Goal: Task Accomplishment & Management: Manage account settings

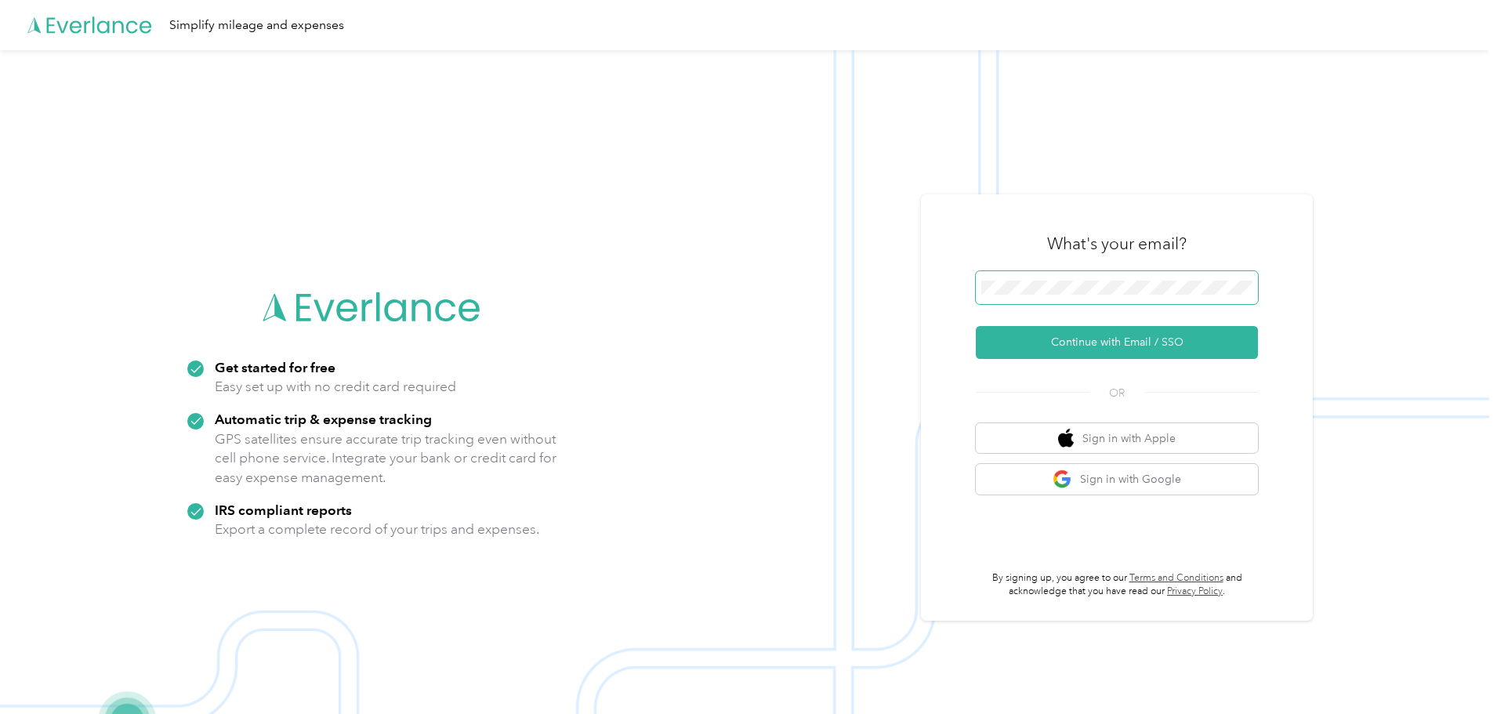
click at [1133, 275] on span at bounding box center [1117, 287] width 282 height 33
click at [1142, 331] on button "Continue with Email / SSO" at bounding box center [1117, 342] width 282 height 33
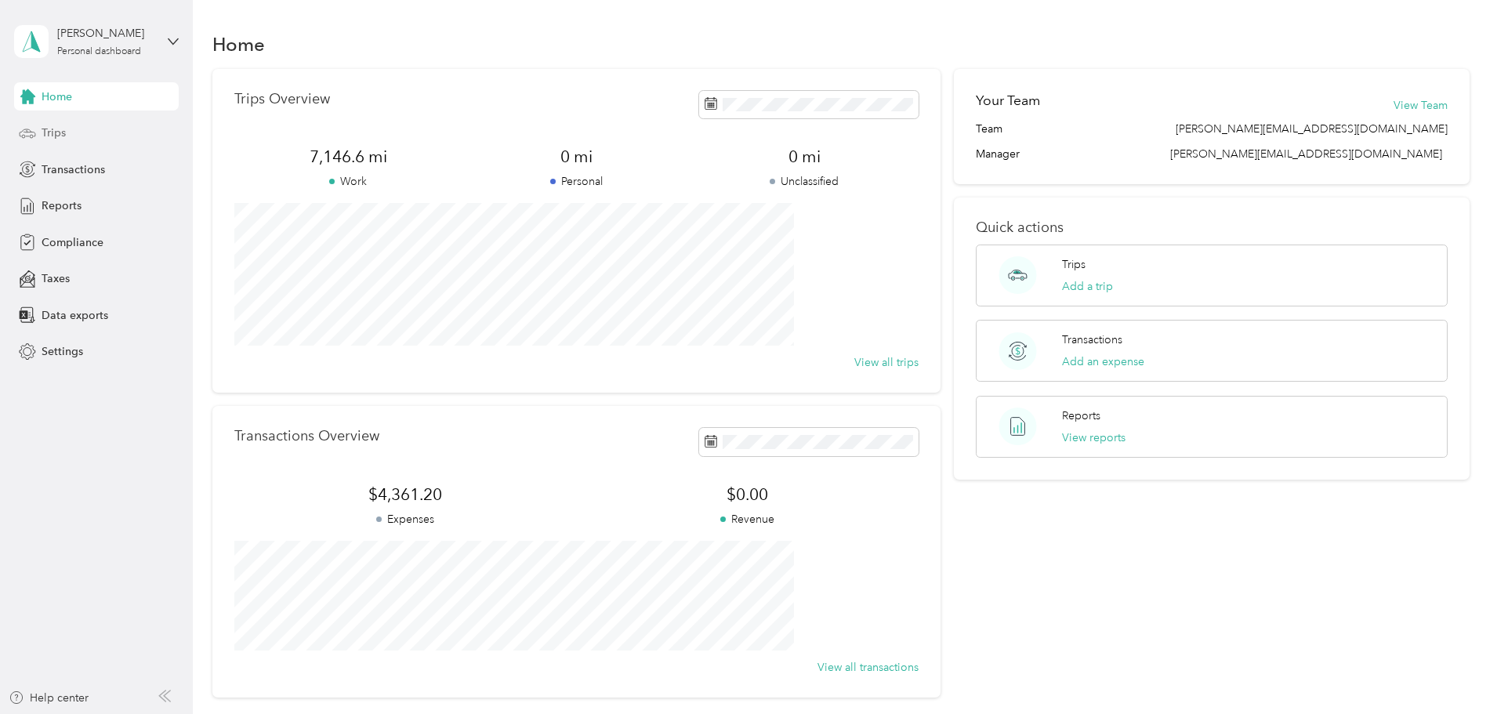
click at [95, 139] on div "Trips" at bounding box center [96, 133] width 165 height 28
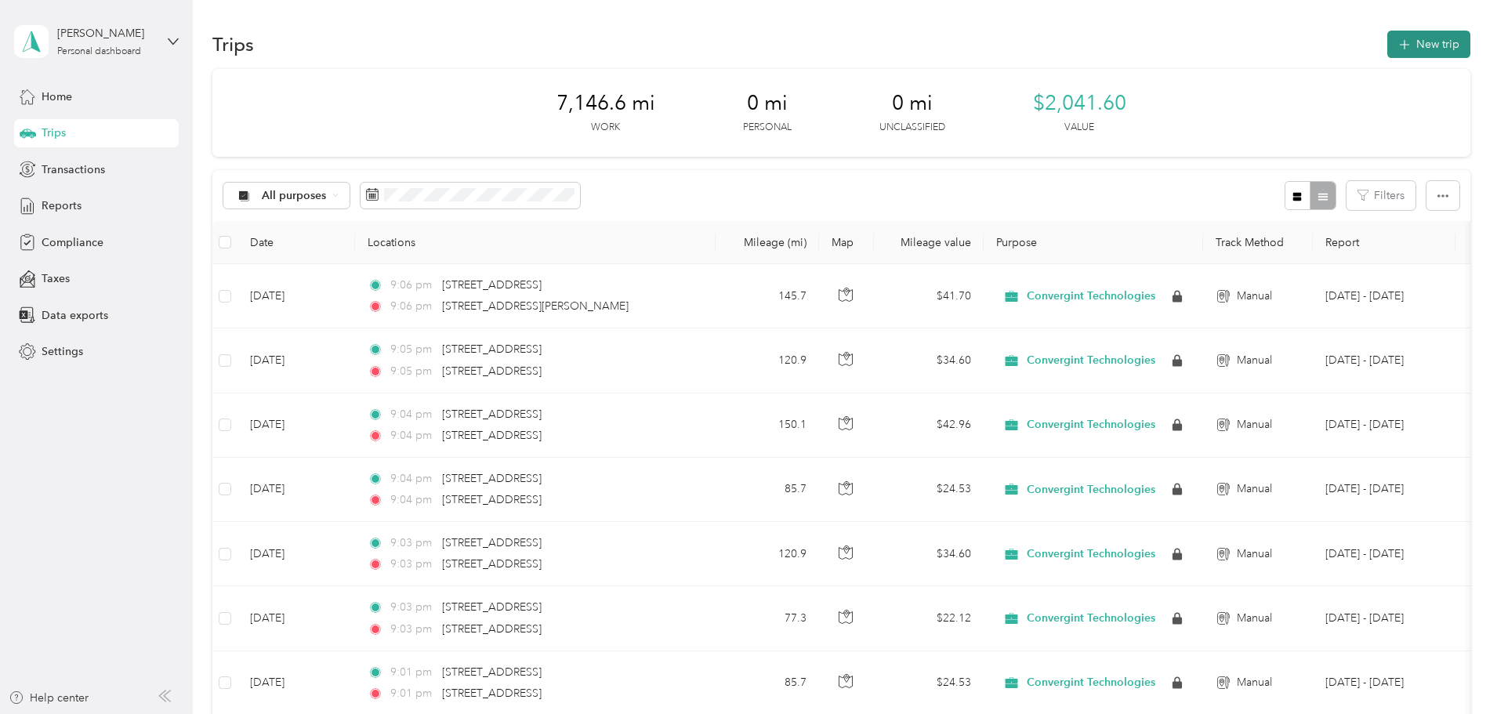
click at [1387, 43] on button "New trip" at bounding box center [1428, 44] width 83 height 27
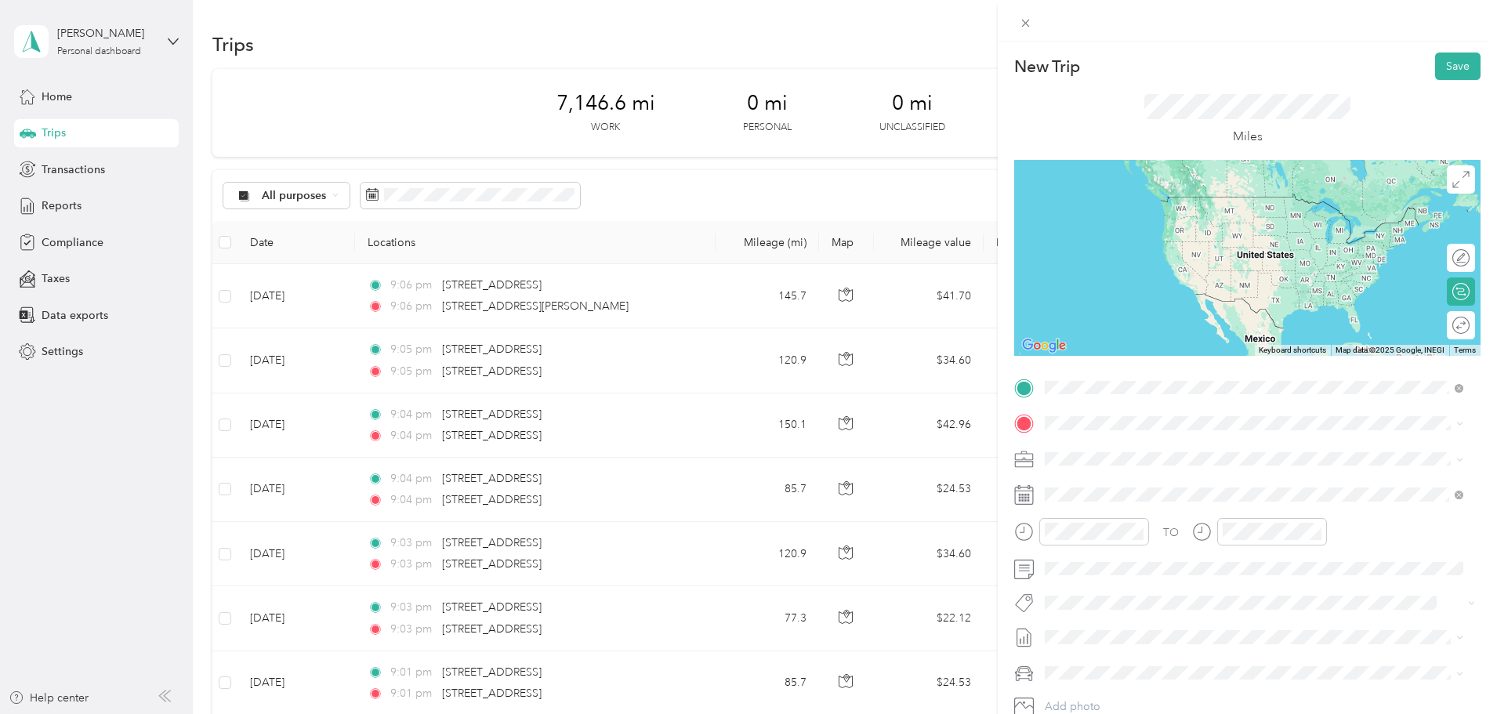
click at [1148, 451] on span "[STREET_ADDRESS][US_STATE]" at bounding box center [1152, 444] width 157 height 14
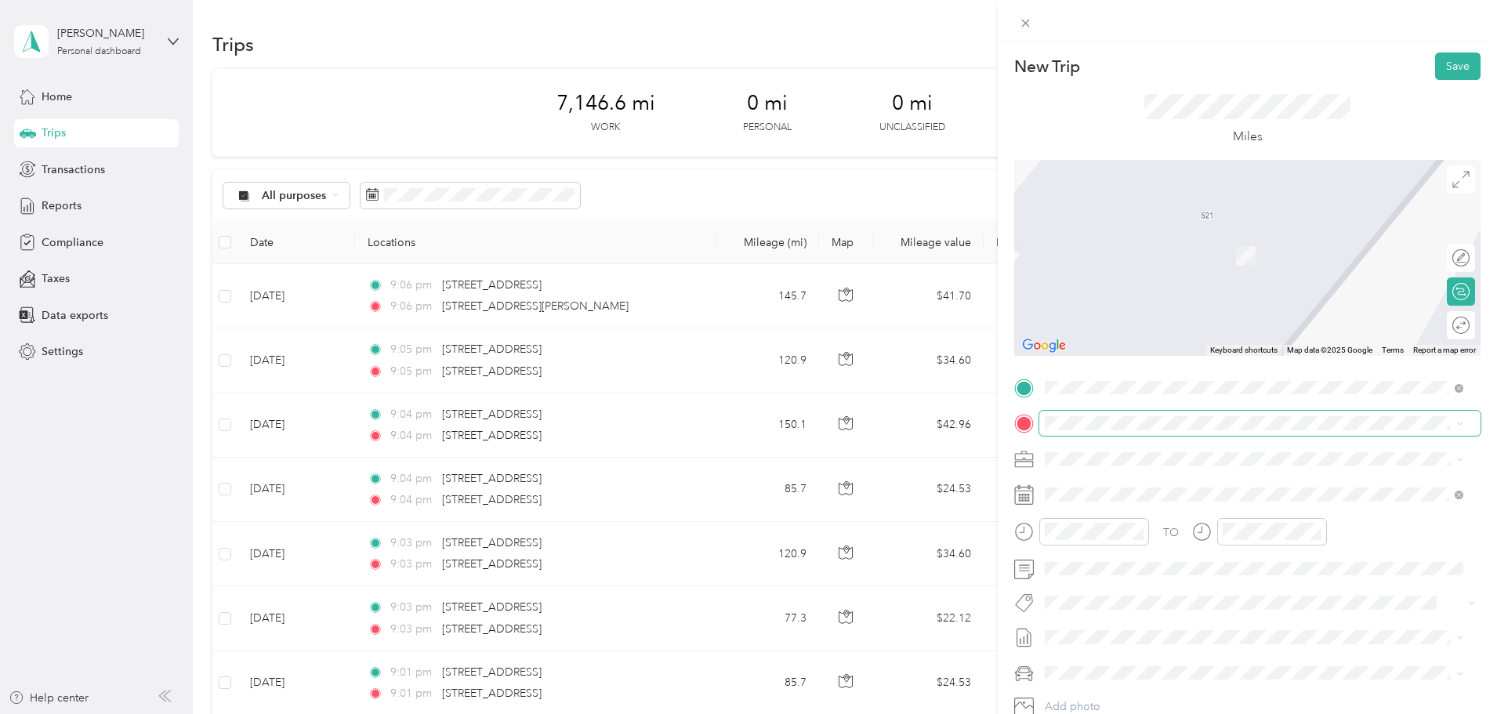
click at [1131, 433] on span at bounding box center [1259, 423] width 441 height 25
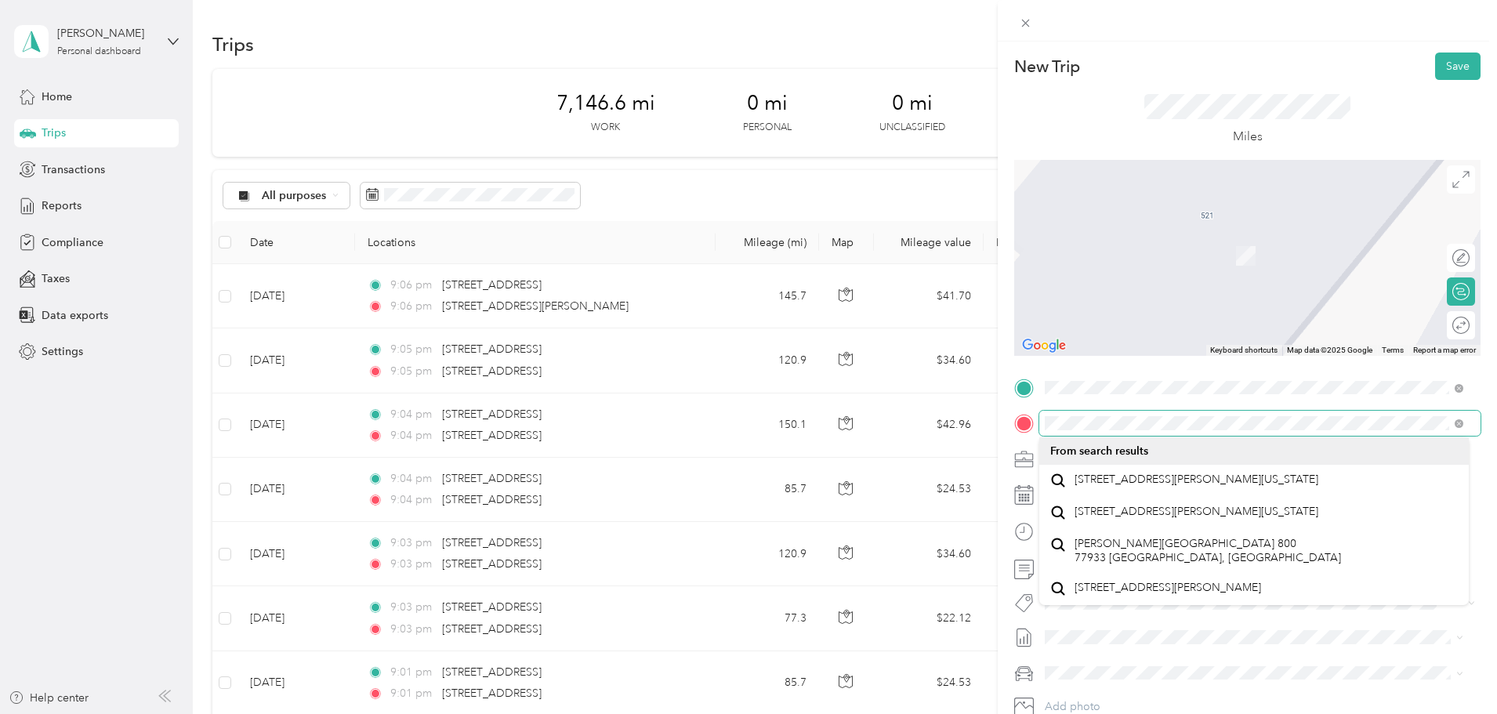
click at [962, 430] on div "New Trip Save This trip cannot be edited because it is either under review, app…" at bounding box center [748, 357] width 1497 height 714
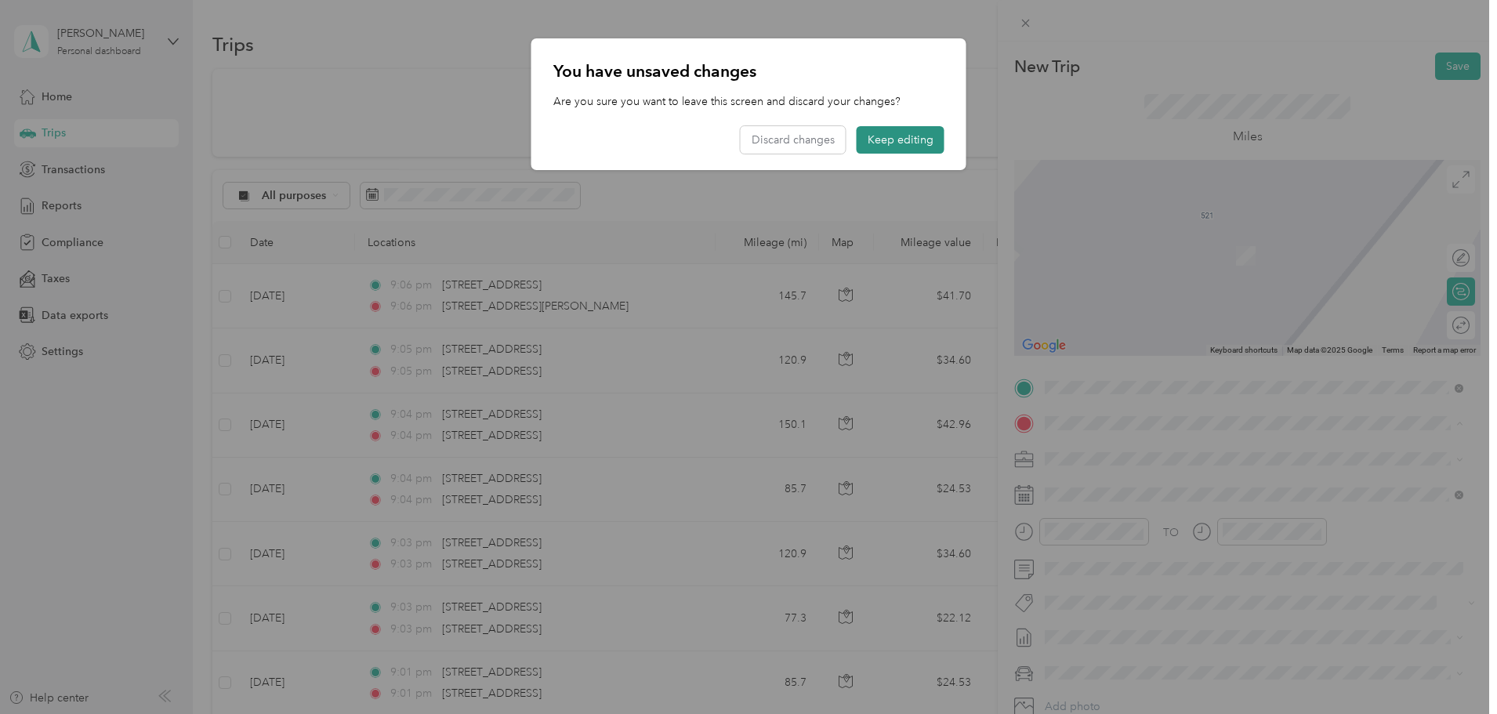
click at [888, 136] on button "Keep editing" at bounding box center [900, 139] width 88 height 27
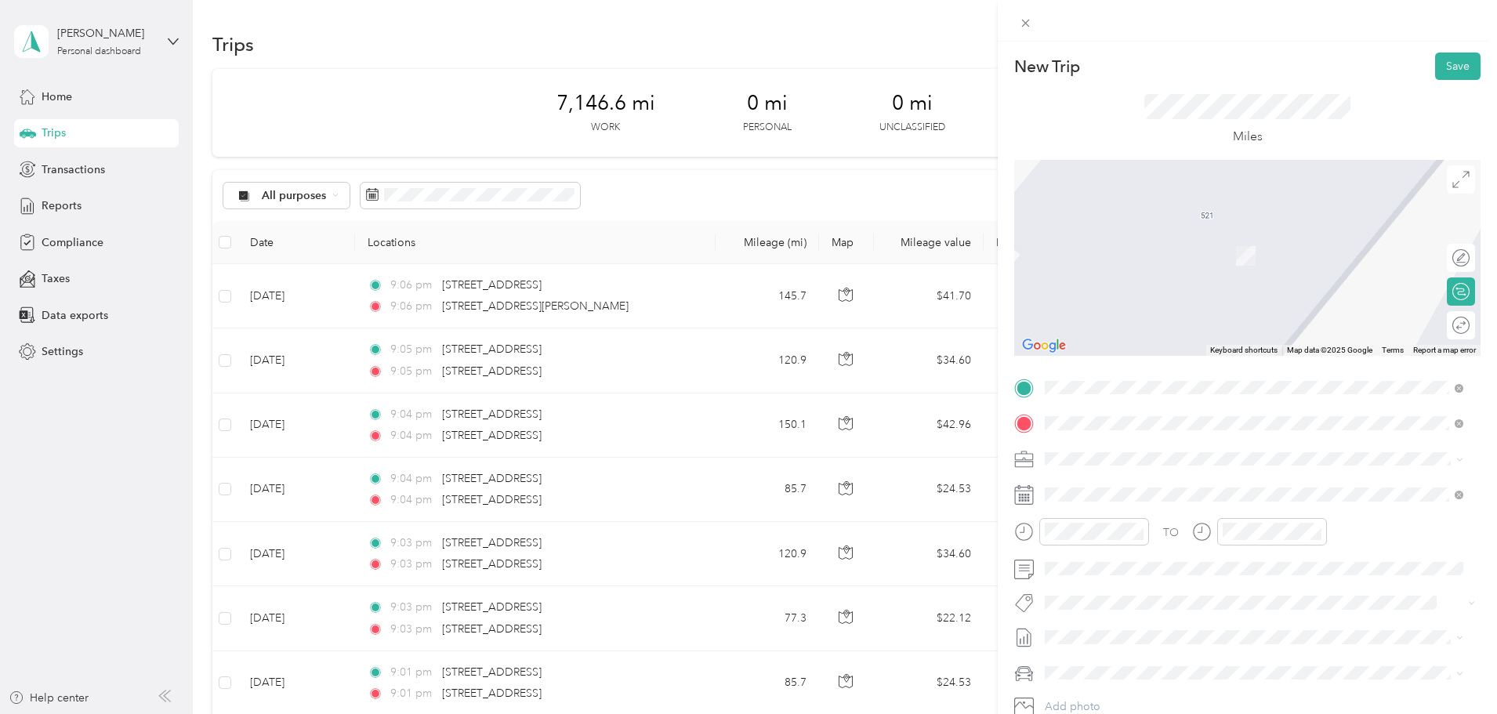
click at [1208, 476] on span "[GEOGRAPHIC_DATA][PERSON_NAME][US_STATE], [GEOGRAPHIC_DATA]" at bounding box center [1262, 480] width 376 height 14
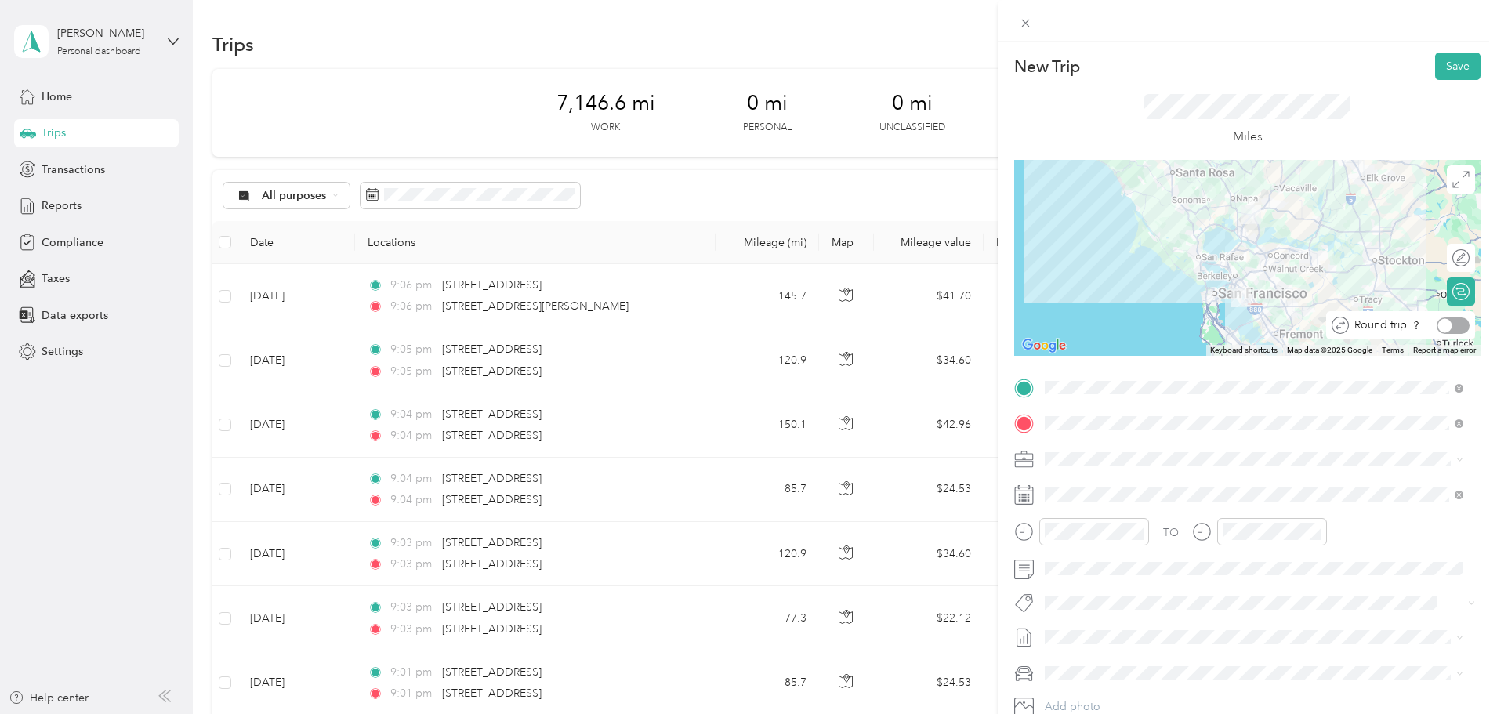
click at [1447, 328] on div at bounding box center [1452, 325] width 33 height 16
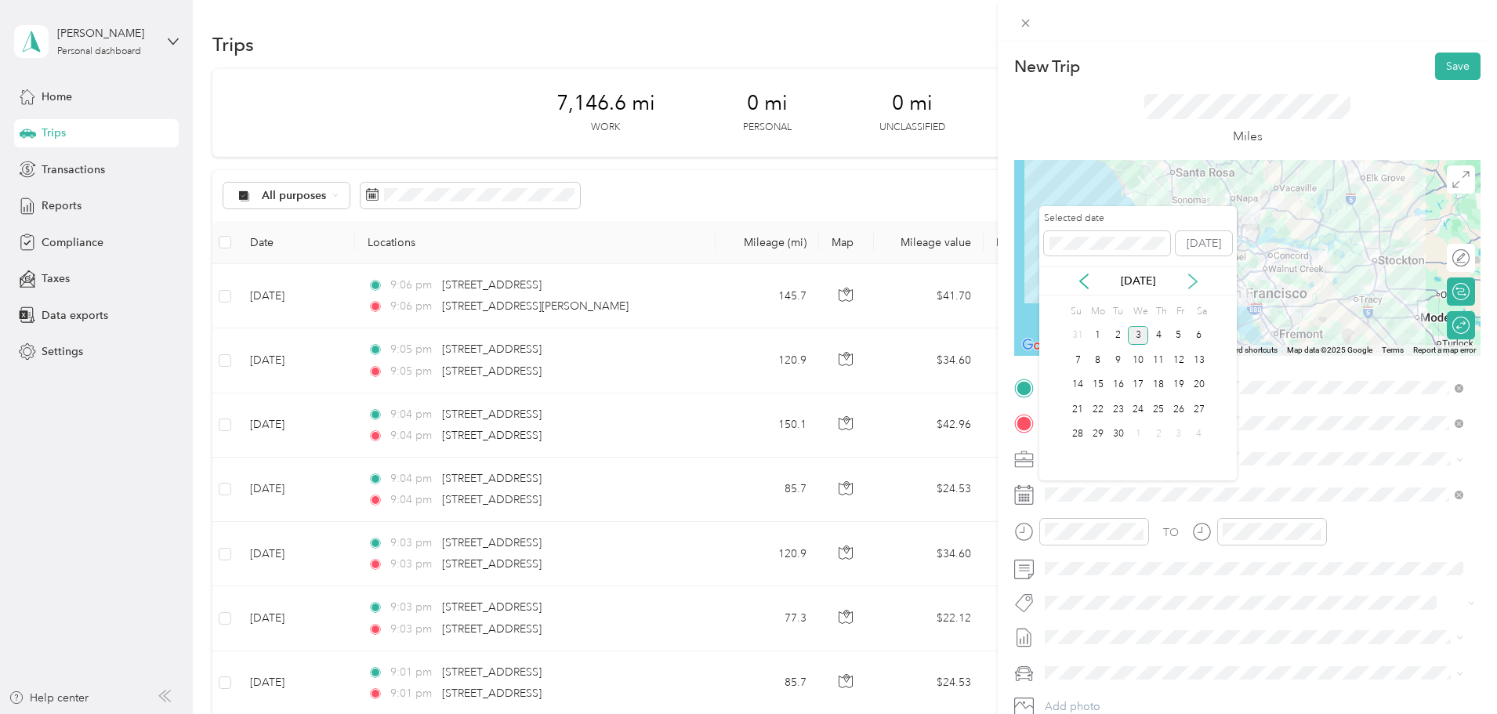
click at [1194, 283] on icon at bounding box center [1193, 281] width 8 height 14
click at [1083, 286] on icon at bounding box center [1084, 281] width 16 height 16
click at [1093, 357] on div "4" at bounding box center [1098, 360] width 20 height 20
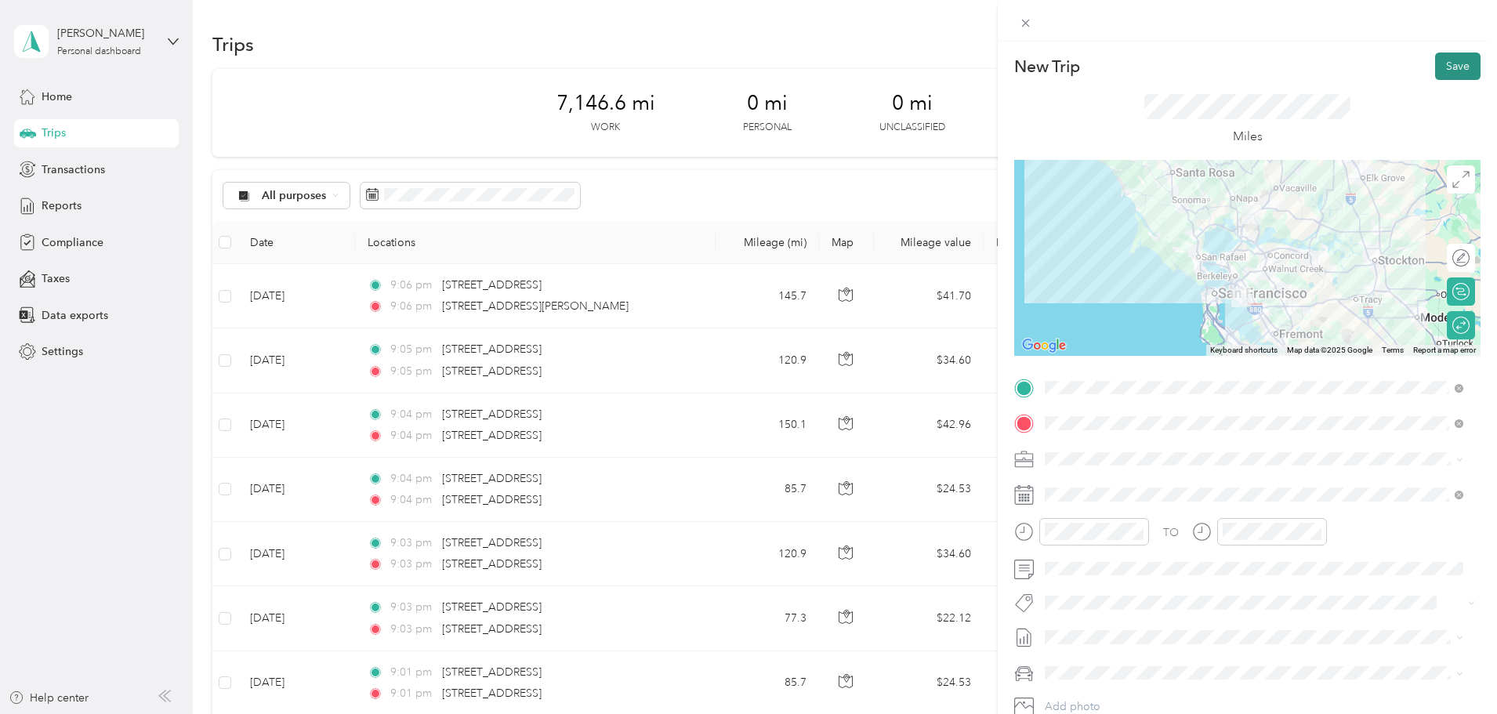
click at [1447, 67] on button "Save" at bounding box center [1457, 66] width 45 height 27
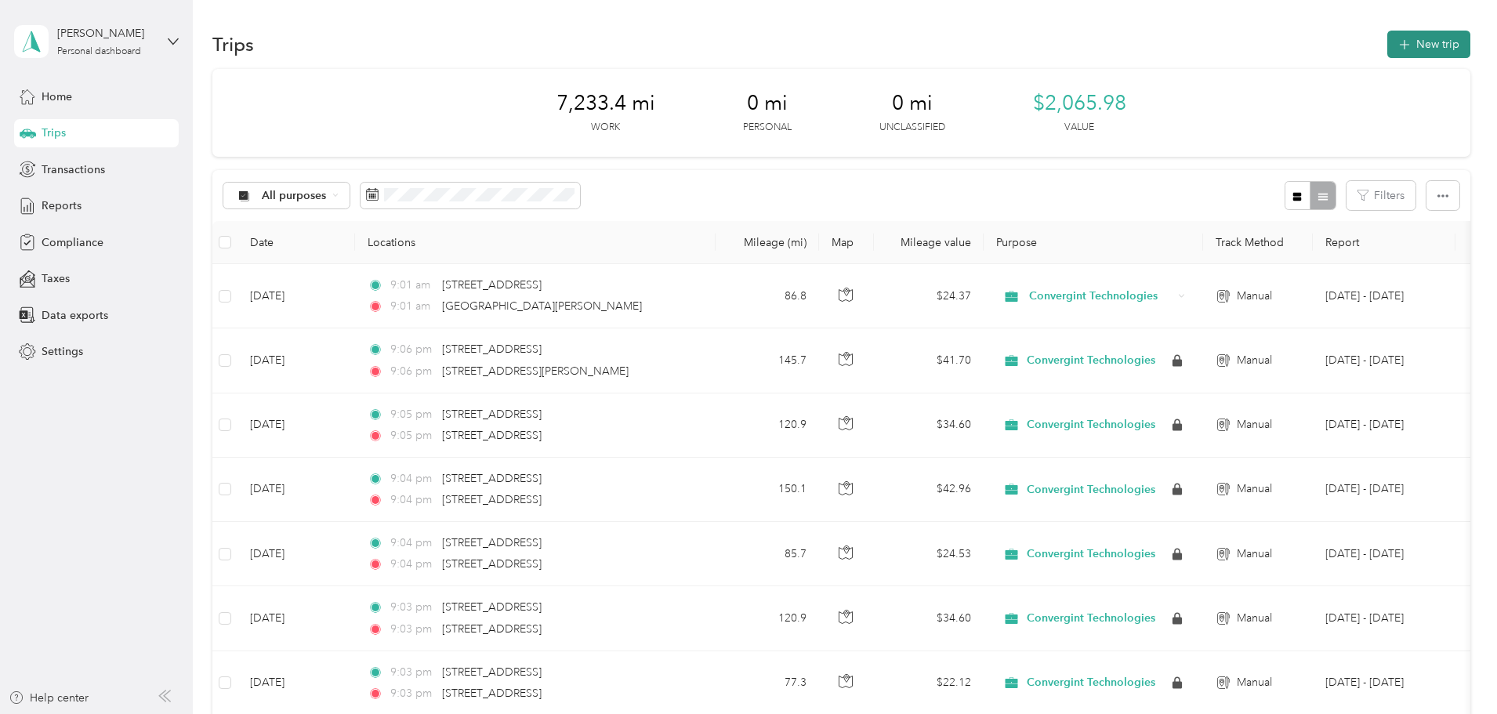
click at [1387, 48] on button "New trip" at bounding box center [1428, 44] width 83 height 27
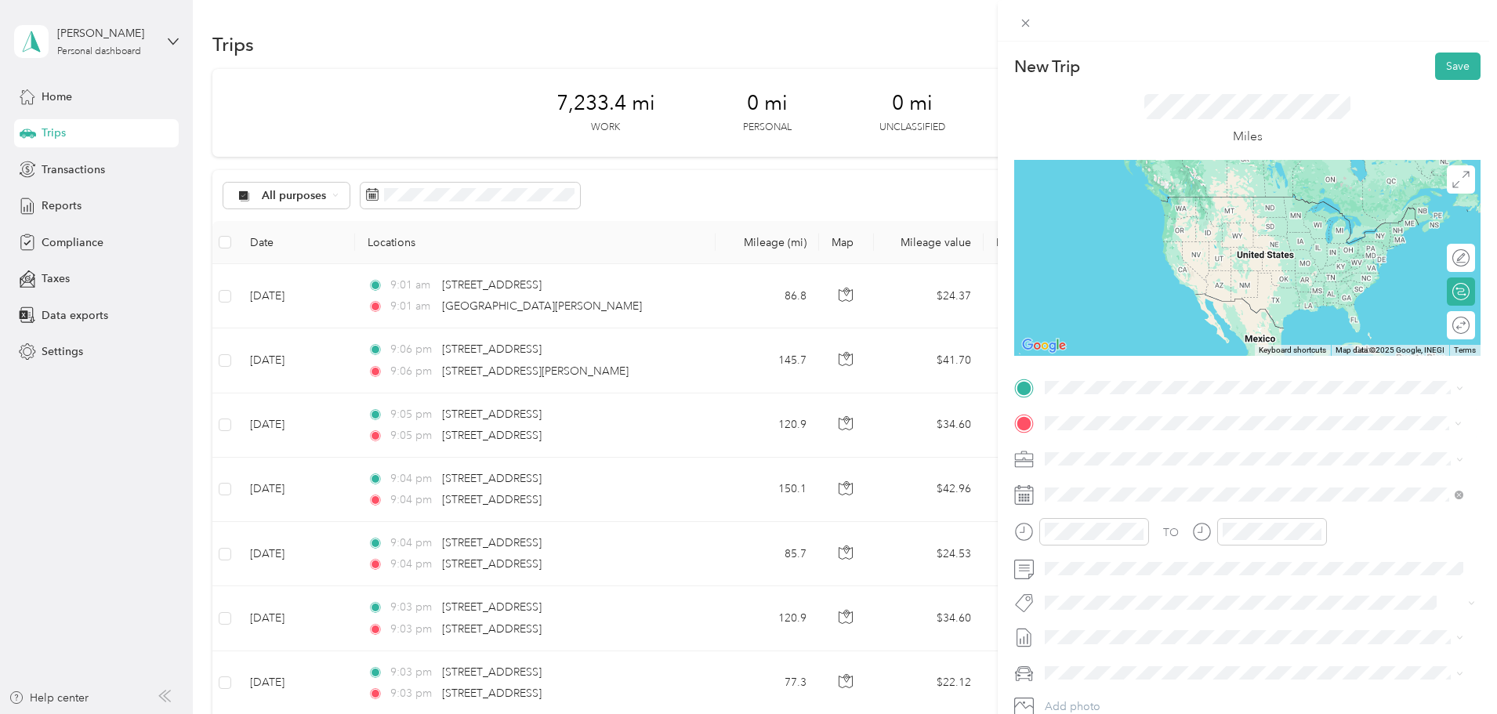
click at [1168, 487] on span "[STREET_ADDRESS][US_STATE]" at bounding box center [1152, 480] width 157 height 14
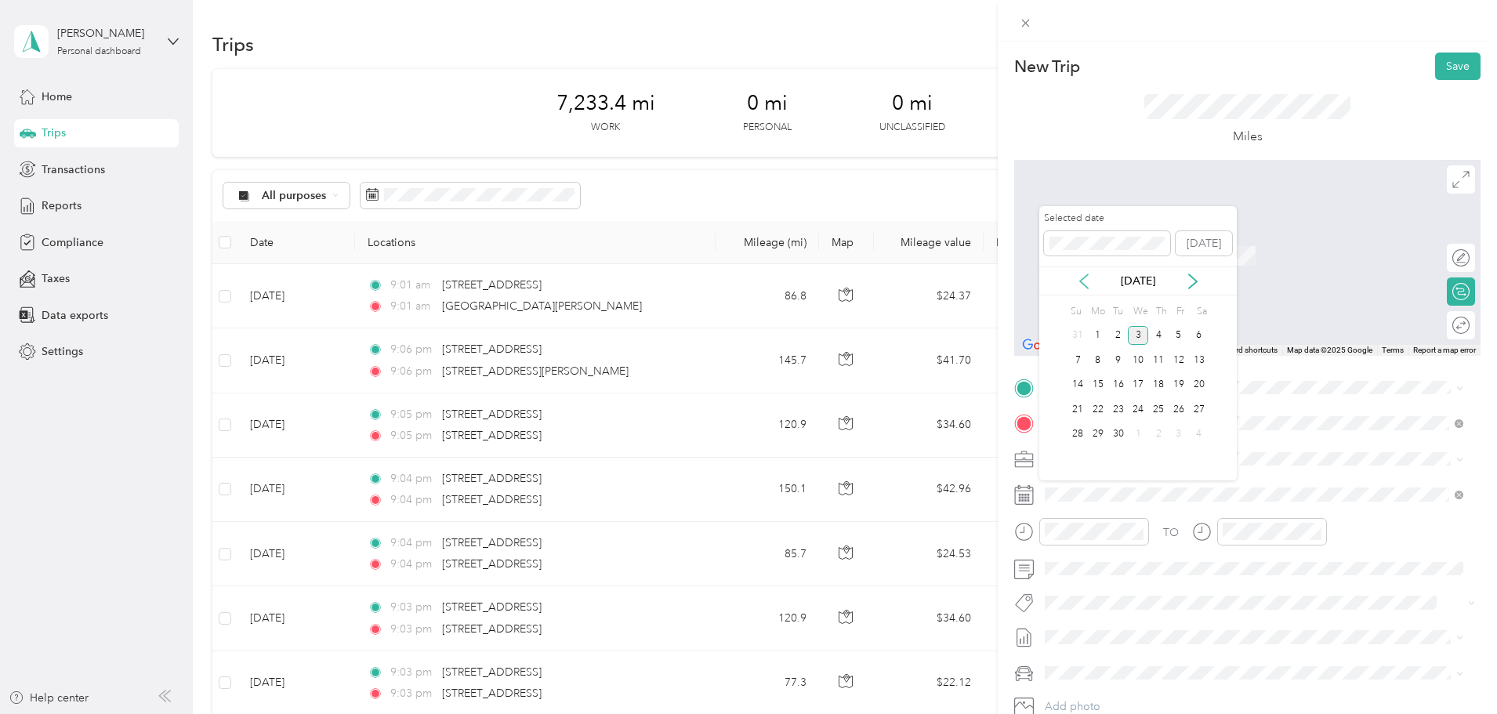
click at [1081, 277] on icon at bounding box center [1084, 281] width 16 height 16
click at [1132, 360] on div "6" at bounding box center [1138, 360] width 20 height 20
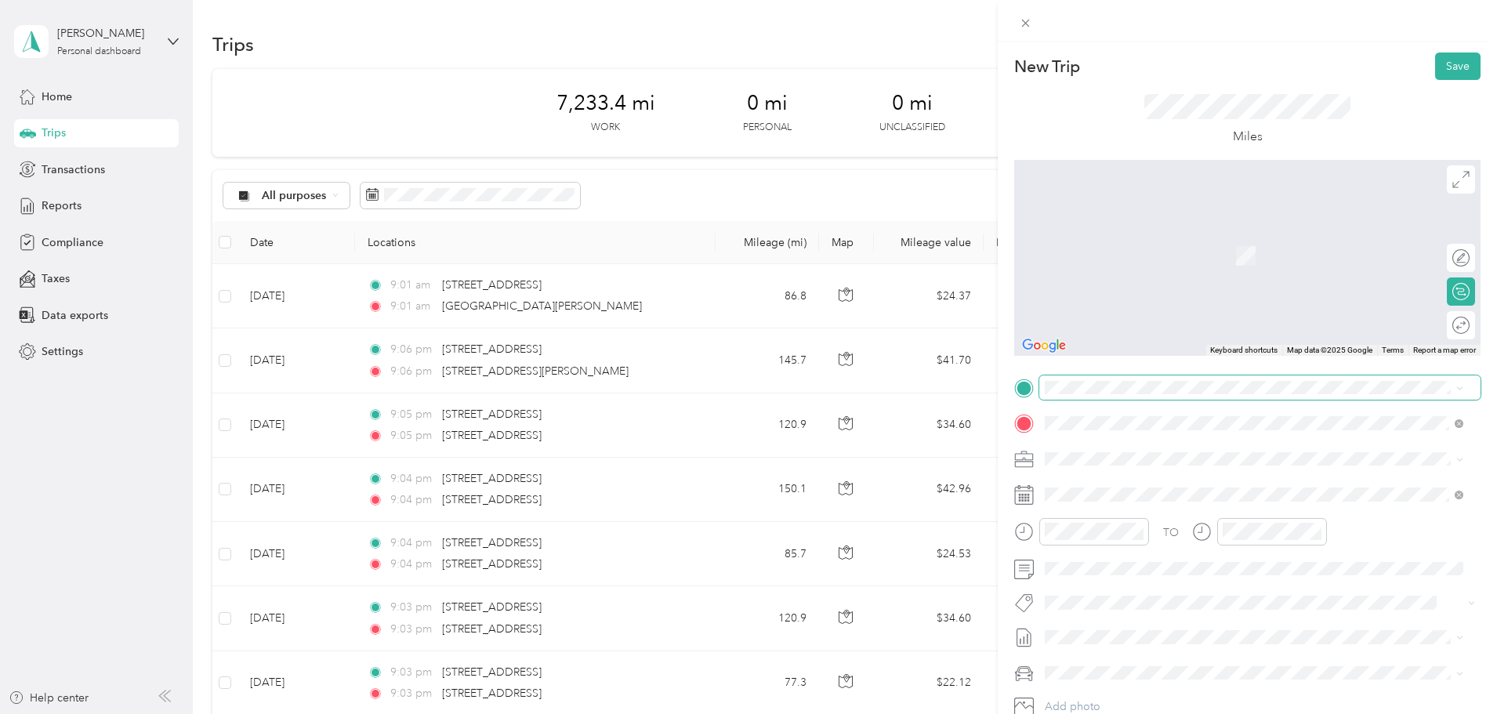
click at [1176, 378] on span at bounding box center [1259, 387] width 441 height 25
click at [1161, 451] on span "[STREET_ADDRESS][US_STATE]" at bounding box center [1152, 444] width 157 height 14
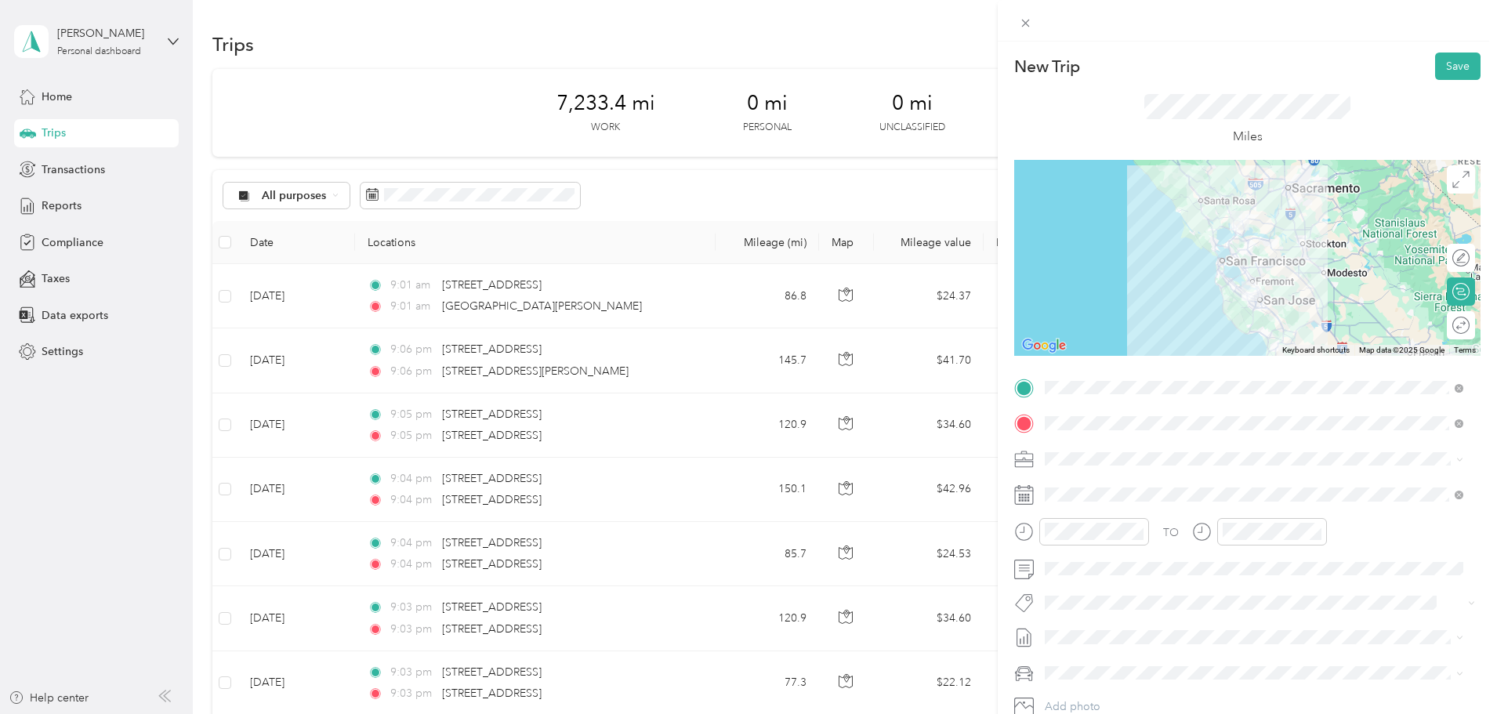
click at [1458, 330] on div "Round trip" at bounding box center [1461, 325] width 28 height 28
click at [1448, 323] on div at bounding box center [1452, 325] width 33 height 16
click at [1446, 67] on button "Save" at bounding box center [1457, 66] width 45 height 27
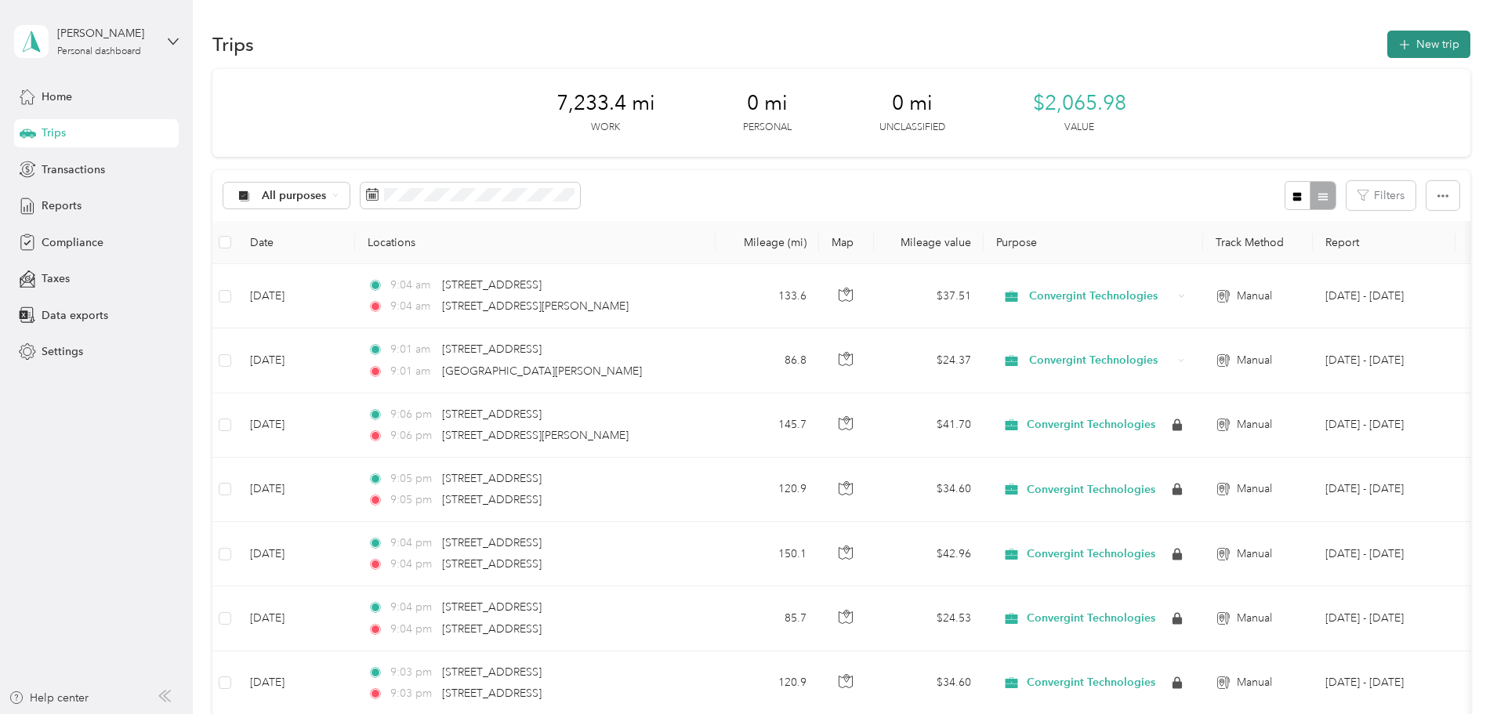
click at [1387, 31] on button "New trip" at bounding box center [1428, 44] width 83 height 27
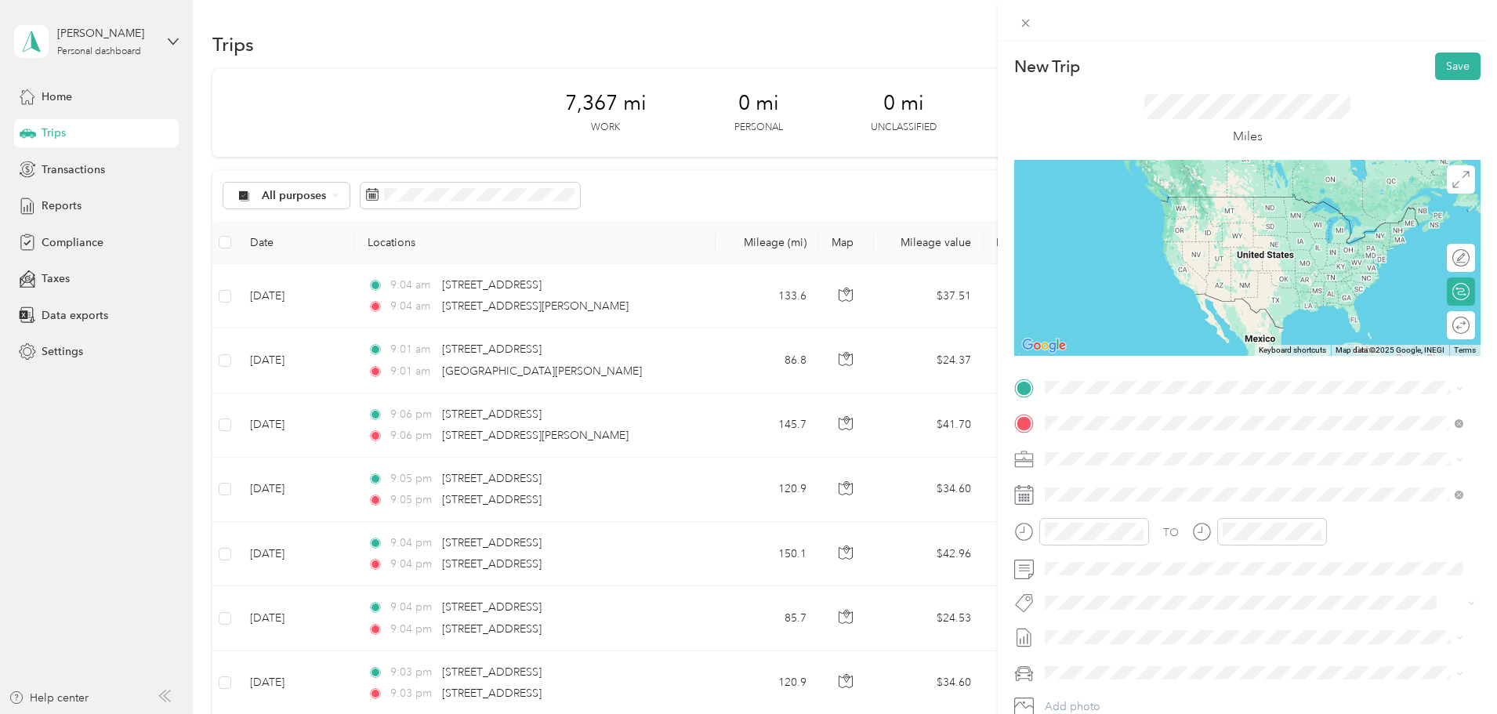
click at [1151, 519] on span "[STREET_ADDRESS][US_STATE]" at bounding box center [1152, 512] width 157 height 14
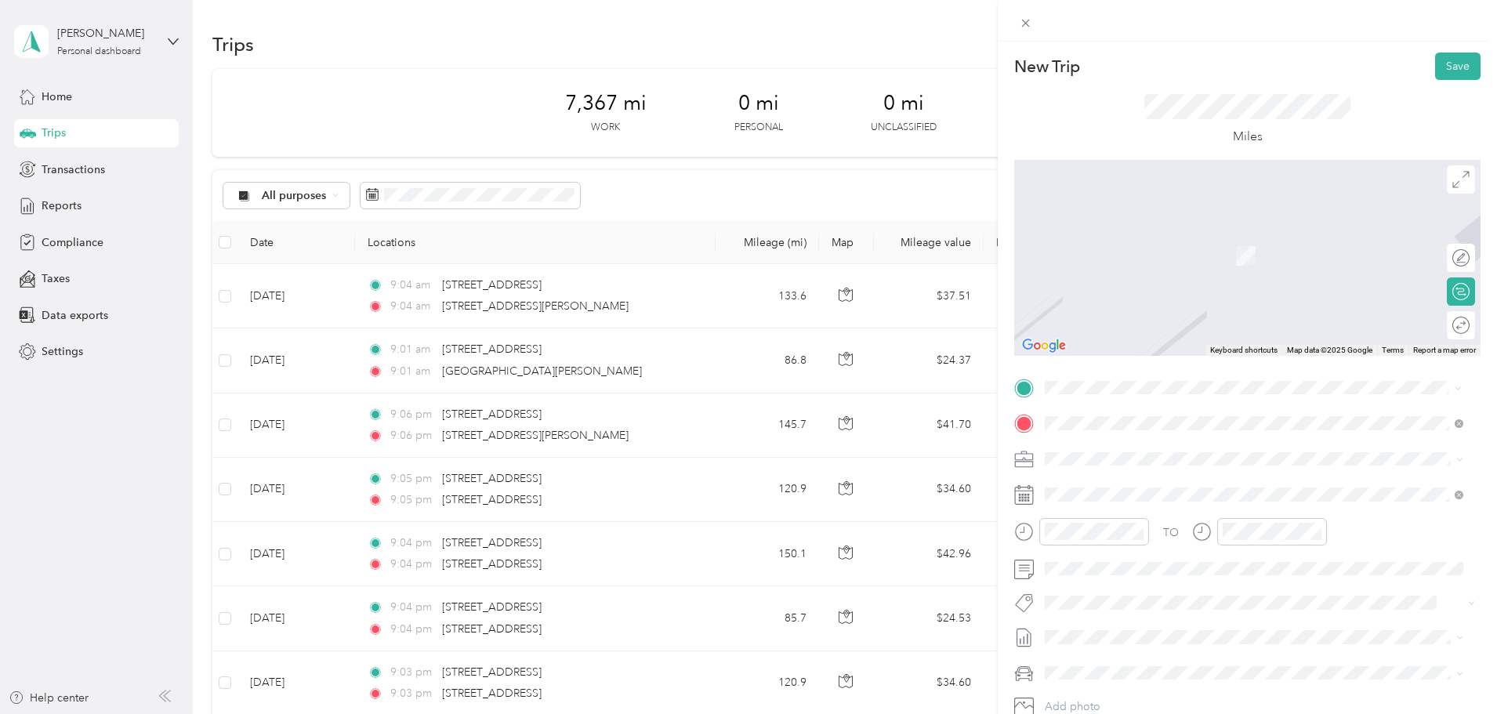
click at [1133, 447] on span "[STREET_ADDRESS][US_STATE]" at bounding box center [1152, 444] width 157 height 14
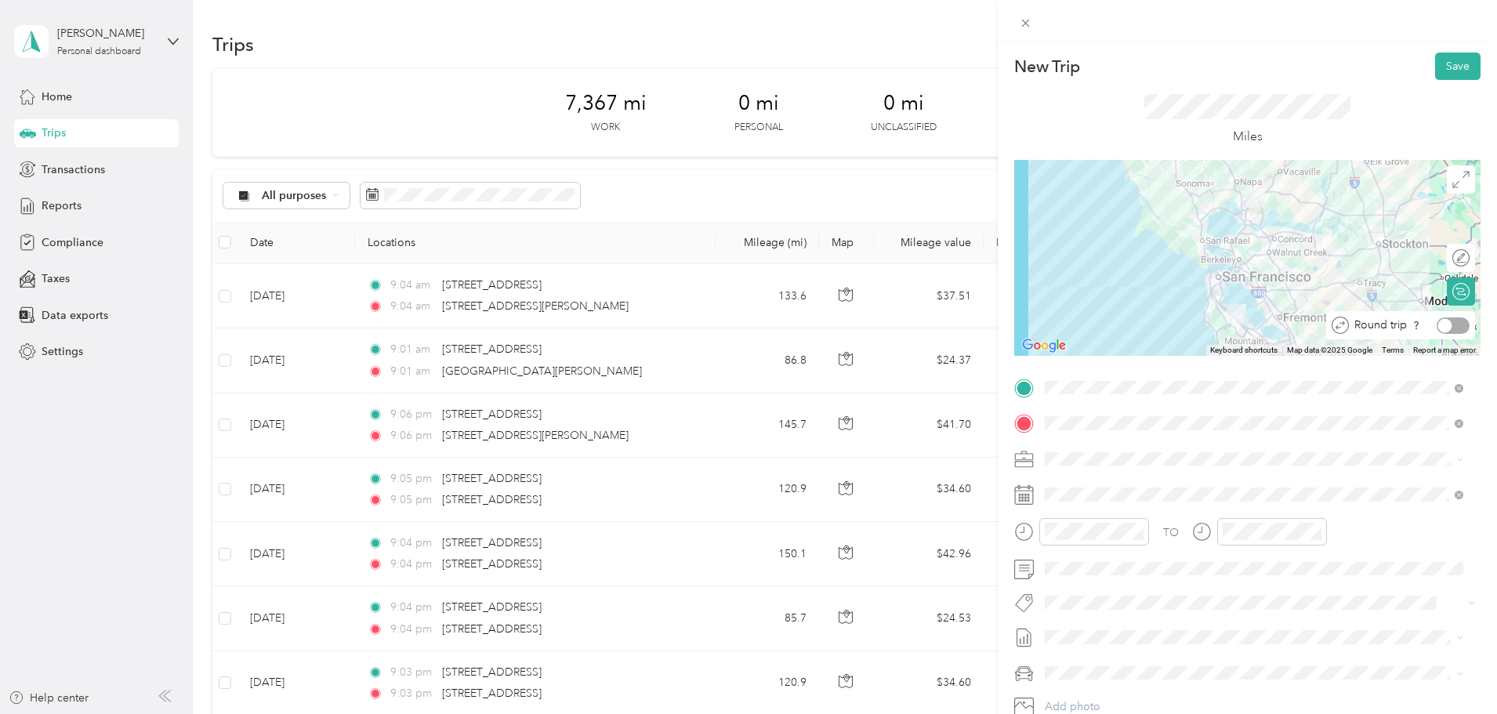
click at [1452, 317] on div at bounding box center [1452, 325] width 33 height 16
click at [1156, 481] on div "TO Add photo" at bounding box center [1247, 564] width 466 height 378
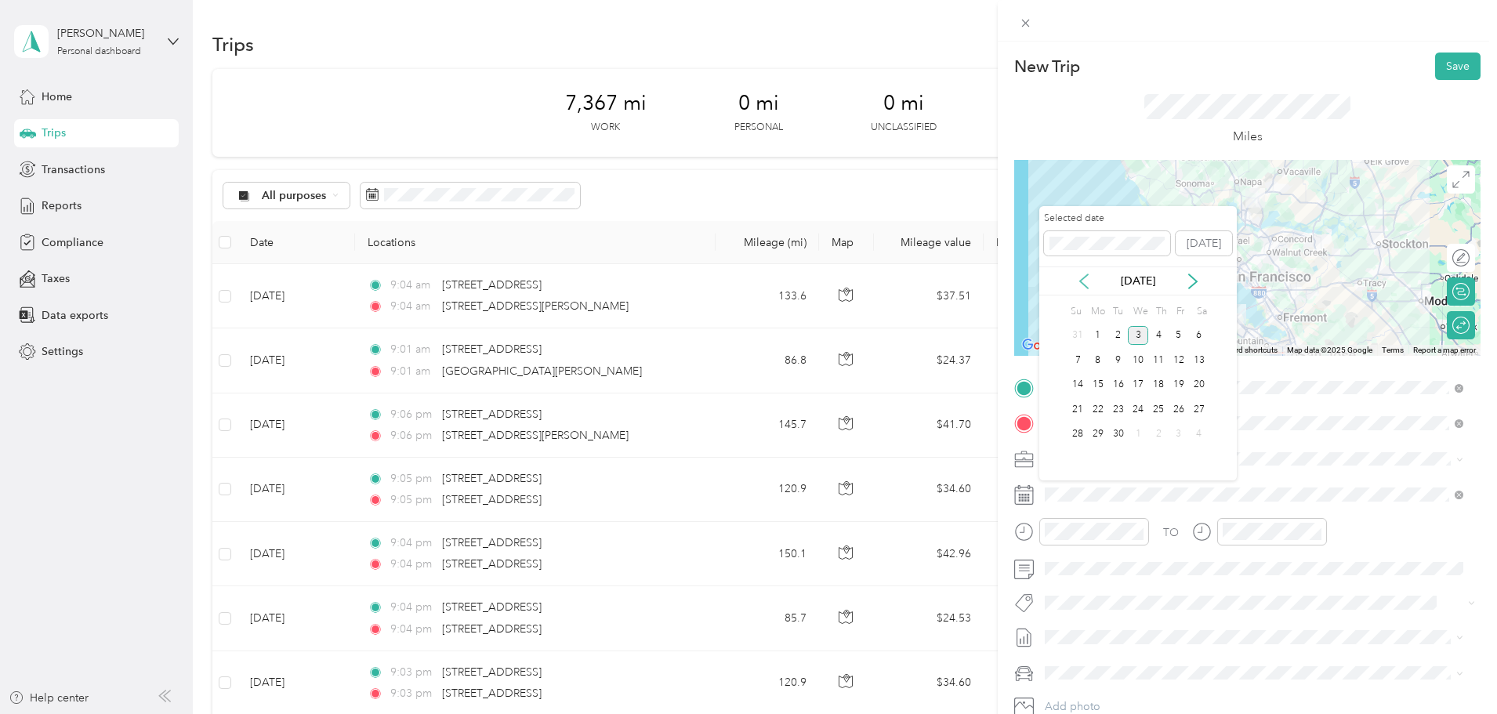
click at [1085, 288] on icon at bounding box center [1084, 281] width 16 height 16
click at [1137, 382] on div "13" at bounding box center [1138, 385] width 20 height 20
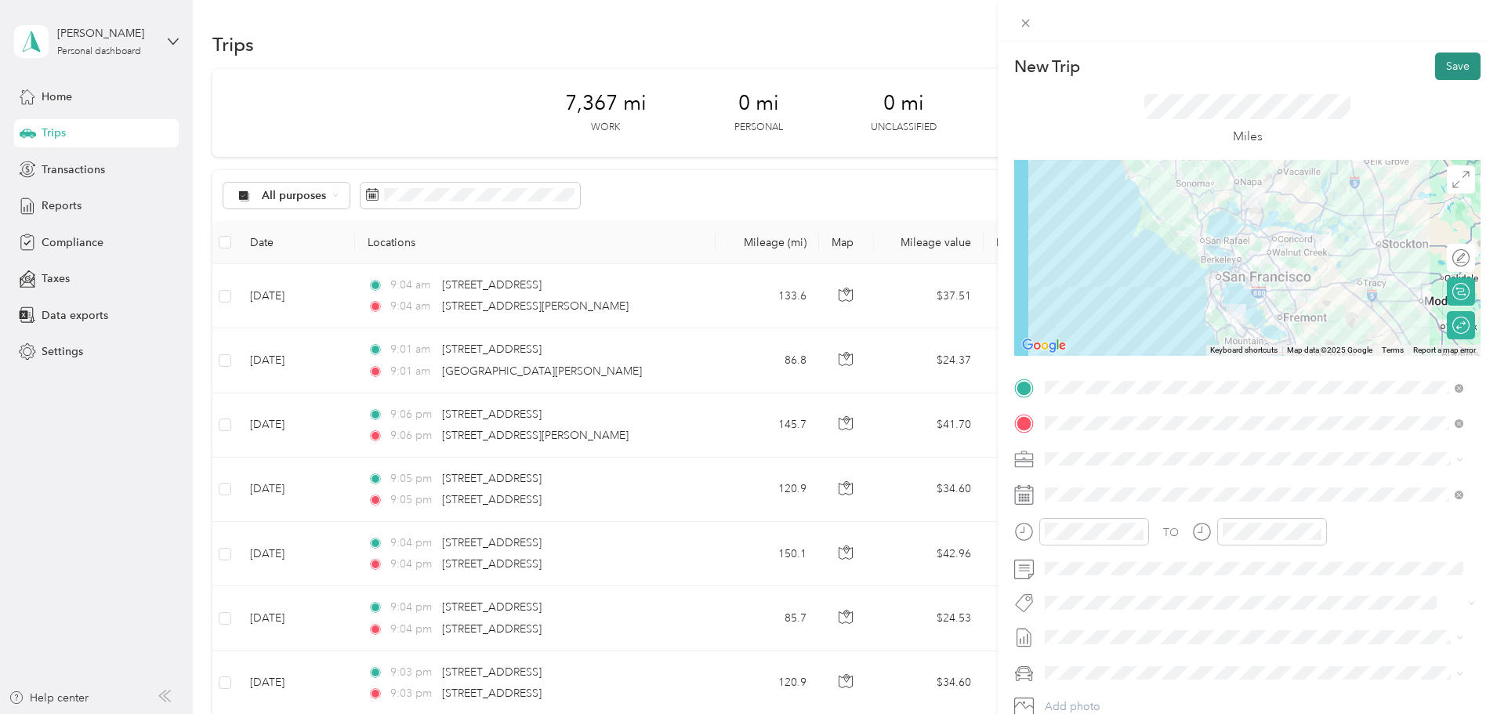
click at [1450, 62] on button "Save" at bounding box center [1457, 66] width 45 height 27
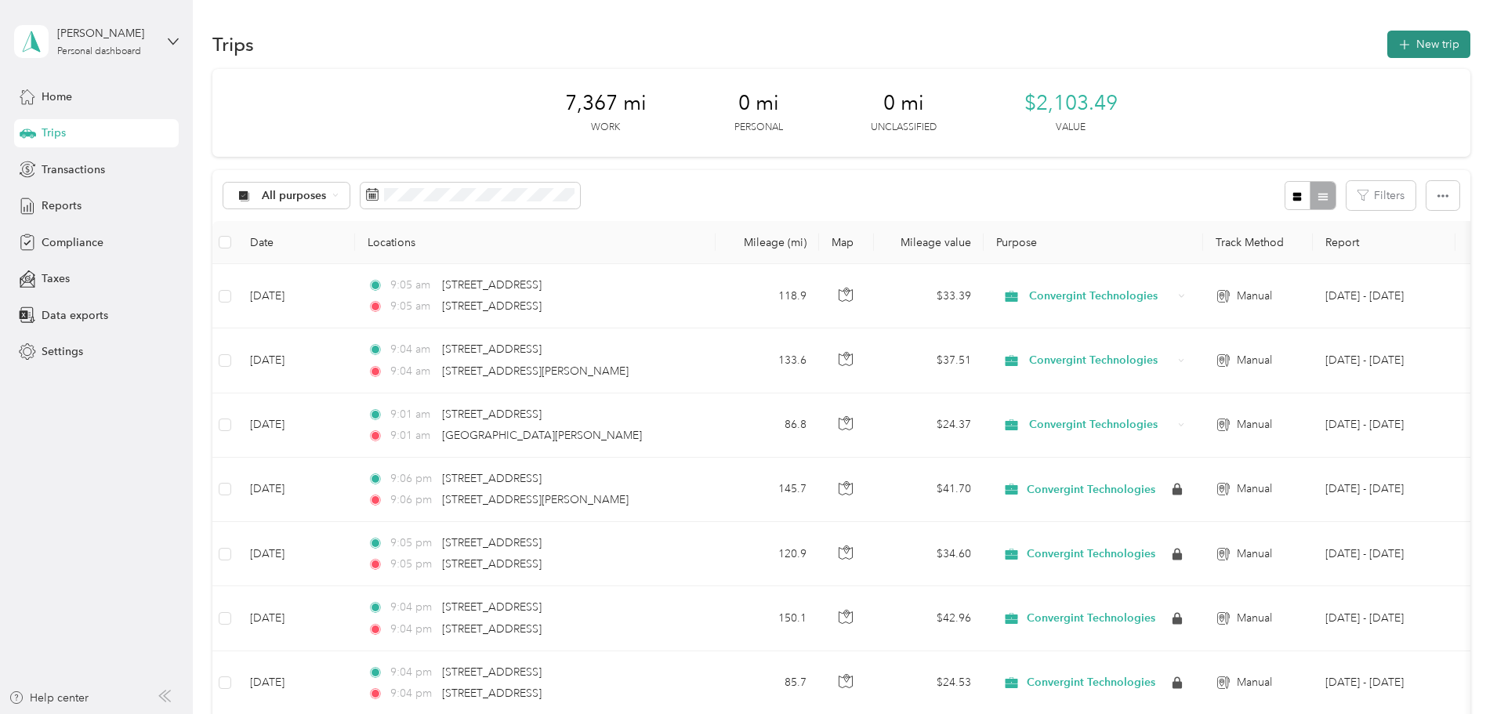
click at [1387, 41] on button "New trip" at bounding box center [1428, 44] width 83 height 27
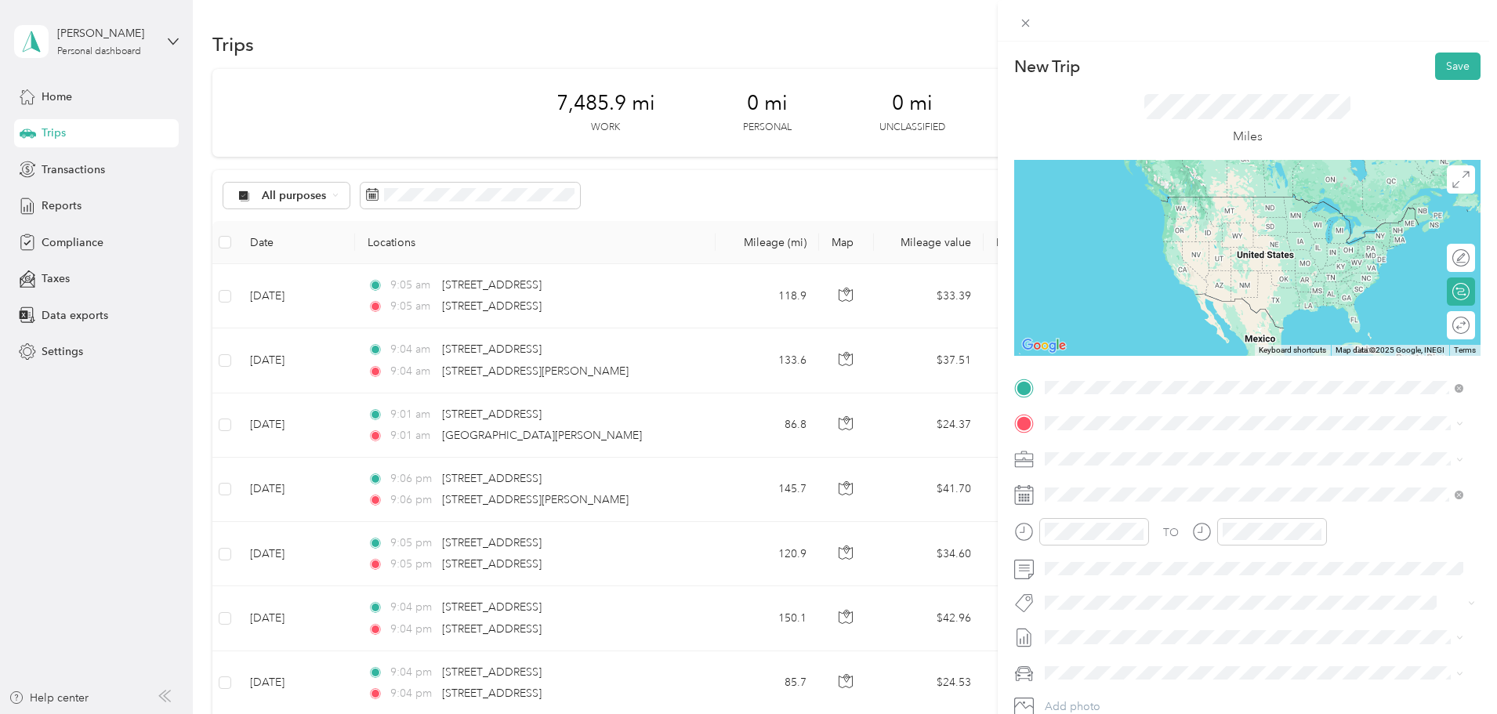
click at [1151, 451] on span "[STREET_ADDRESS][US_STATE]" at bounding box center [1152, 444] width 157 height 14
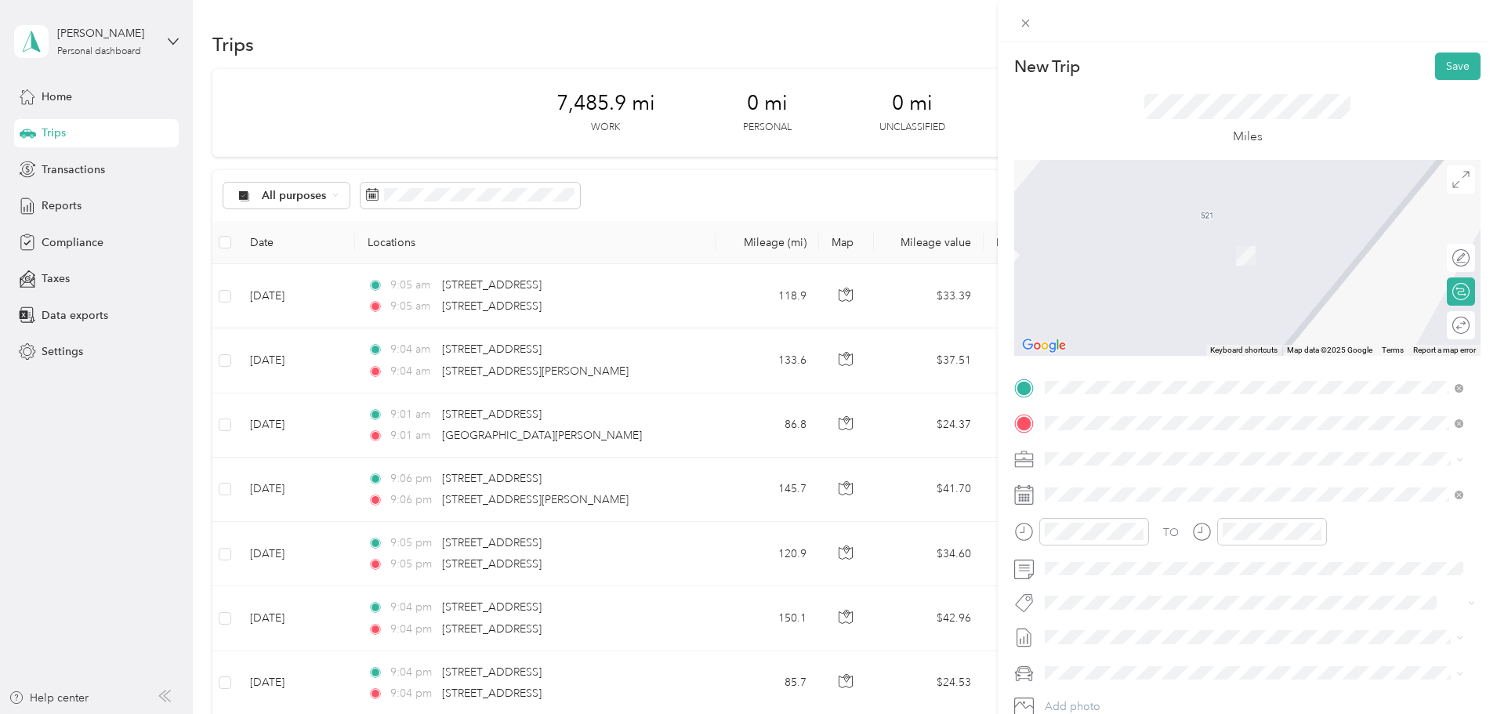
click at [1151, 519] on span "[STREET_ADDRESS][US_STATE]" at bounding box center [1152, 512] width 157 height 14
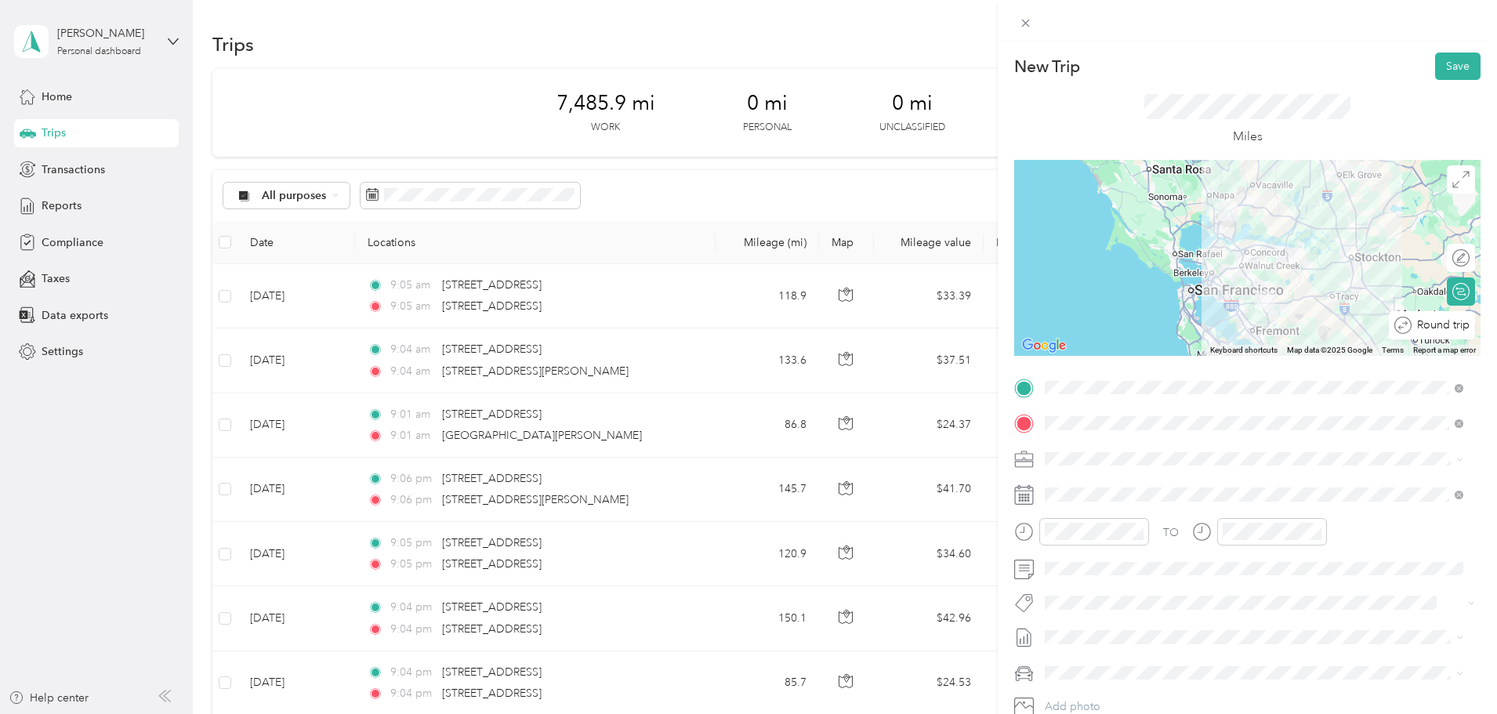
click at [1455, 325] on div "Round trip" at bounding box center [1440, 325] width 58 height 16
click at [1442, 326] on div at bounding box center [1452, 325] width 33 height 16
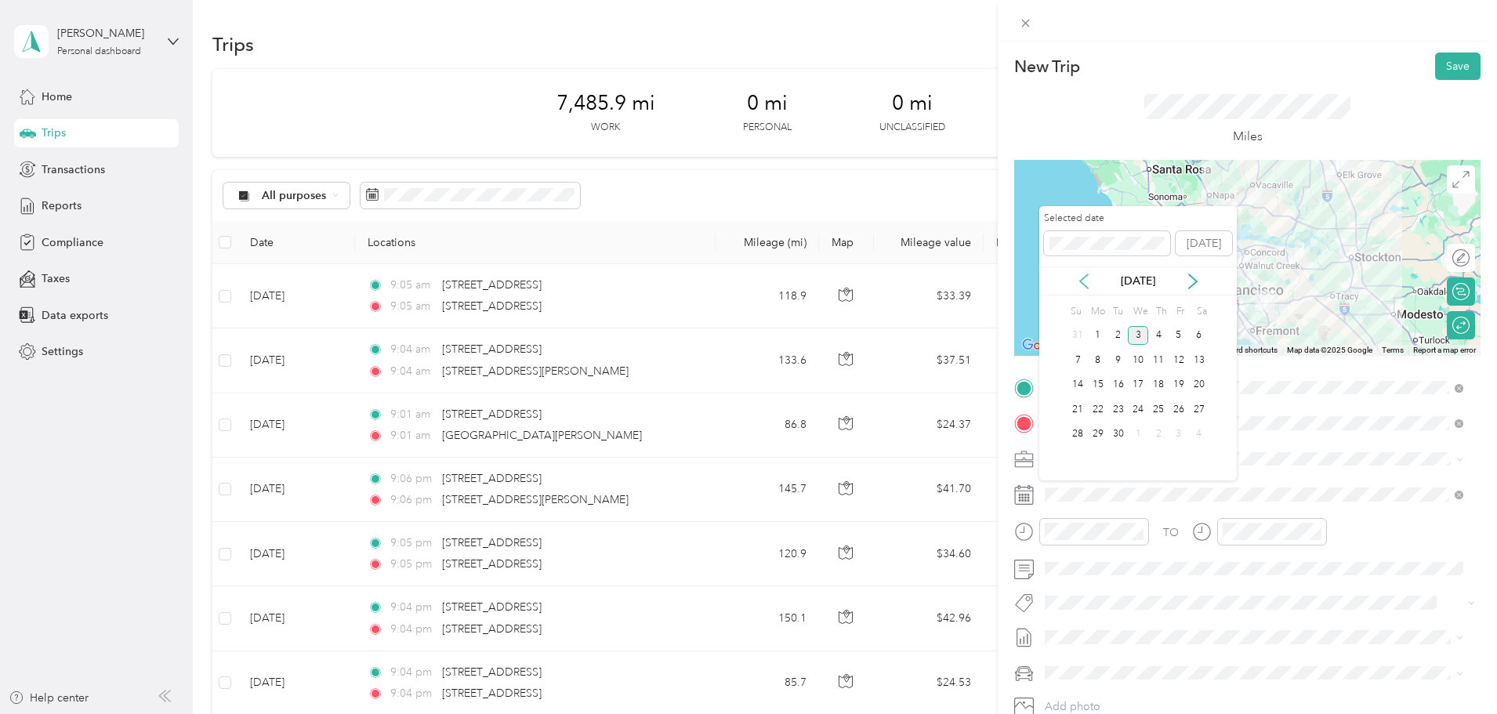
click at [1085, 277] on icon at bounding box center [1084, 281] width 8 height 14
click at [1167, 390] on div "14" at bounding box center [1158, 385] width 20 height 20
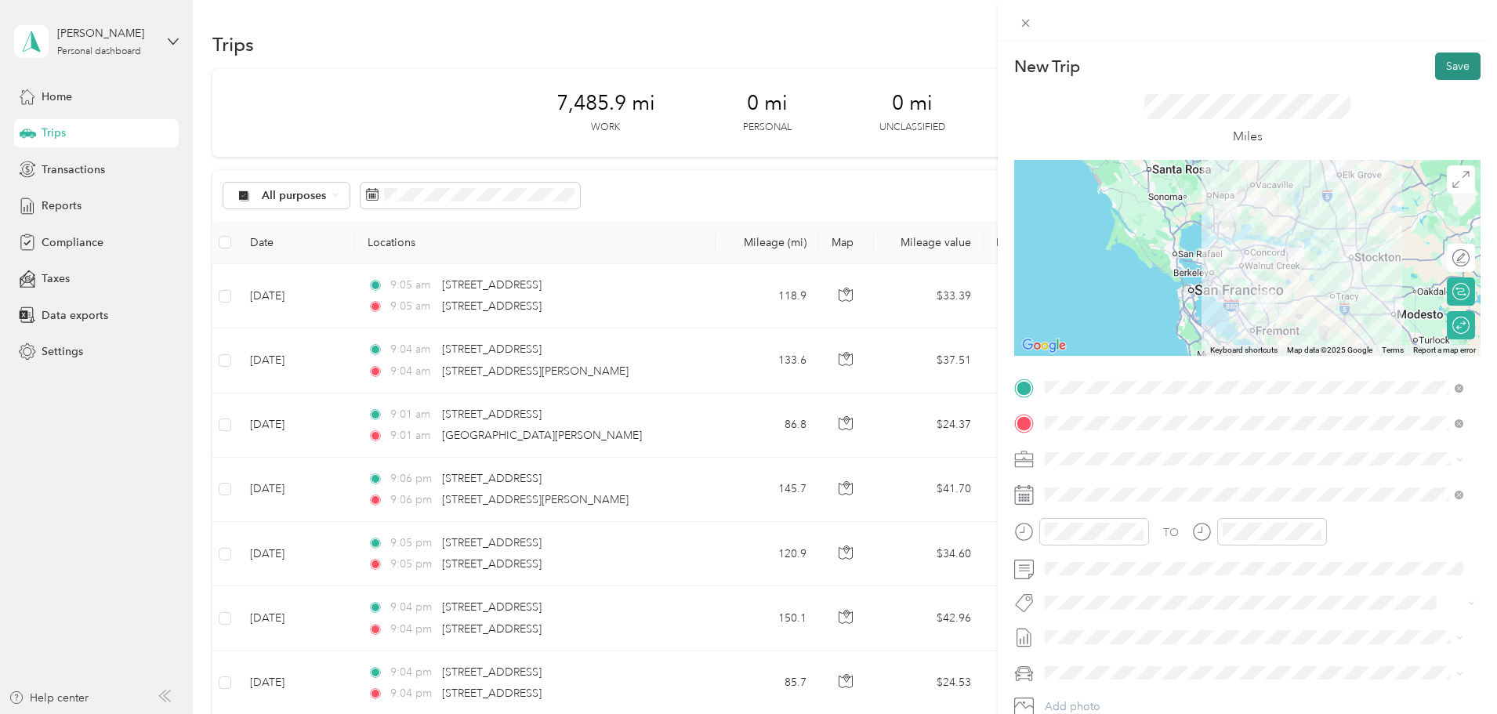
click at [1447, 65] on button "Save" at bounding box center [1457, 66] width 45 height 27
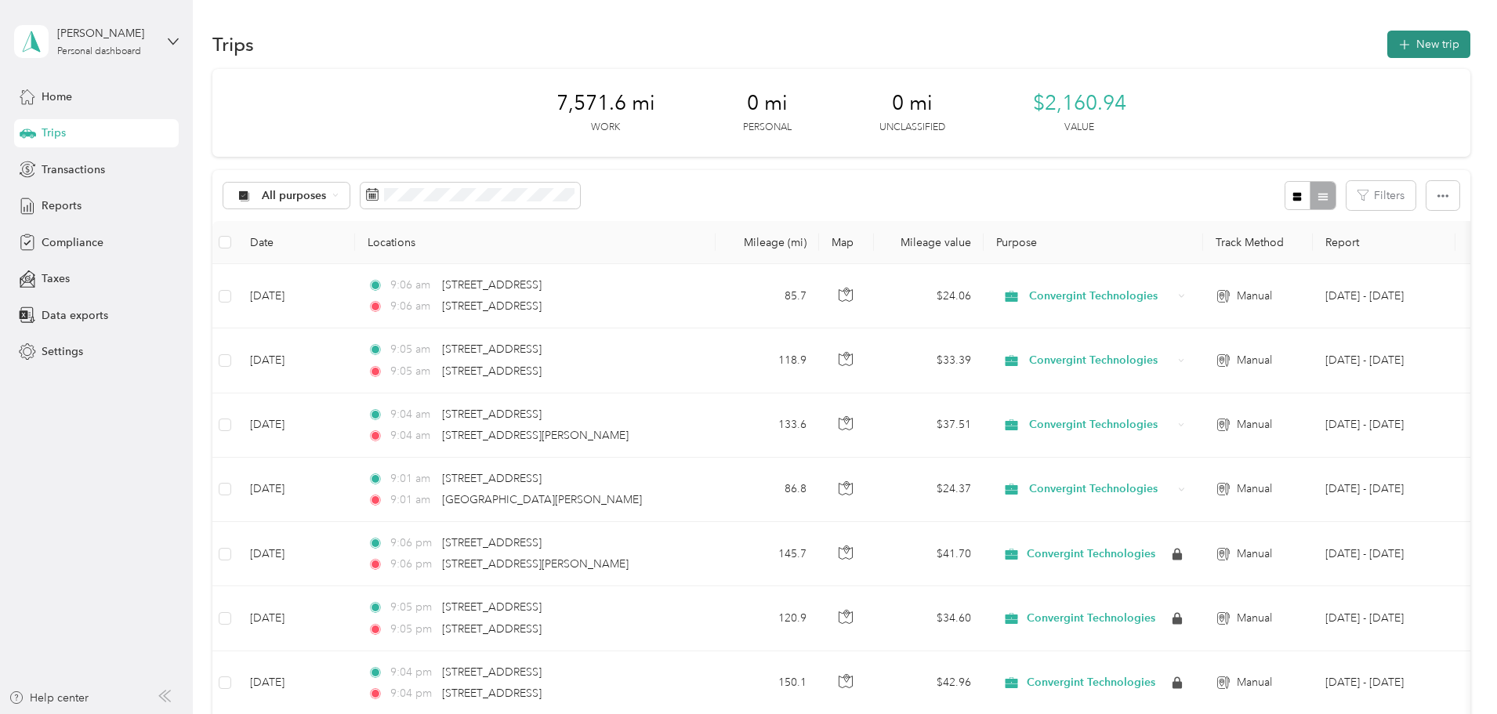
click at [1387, 45] on button "New trip" at bounding box center [1428, 44] width 83 height 27
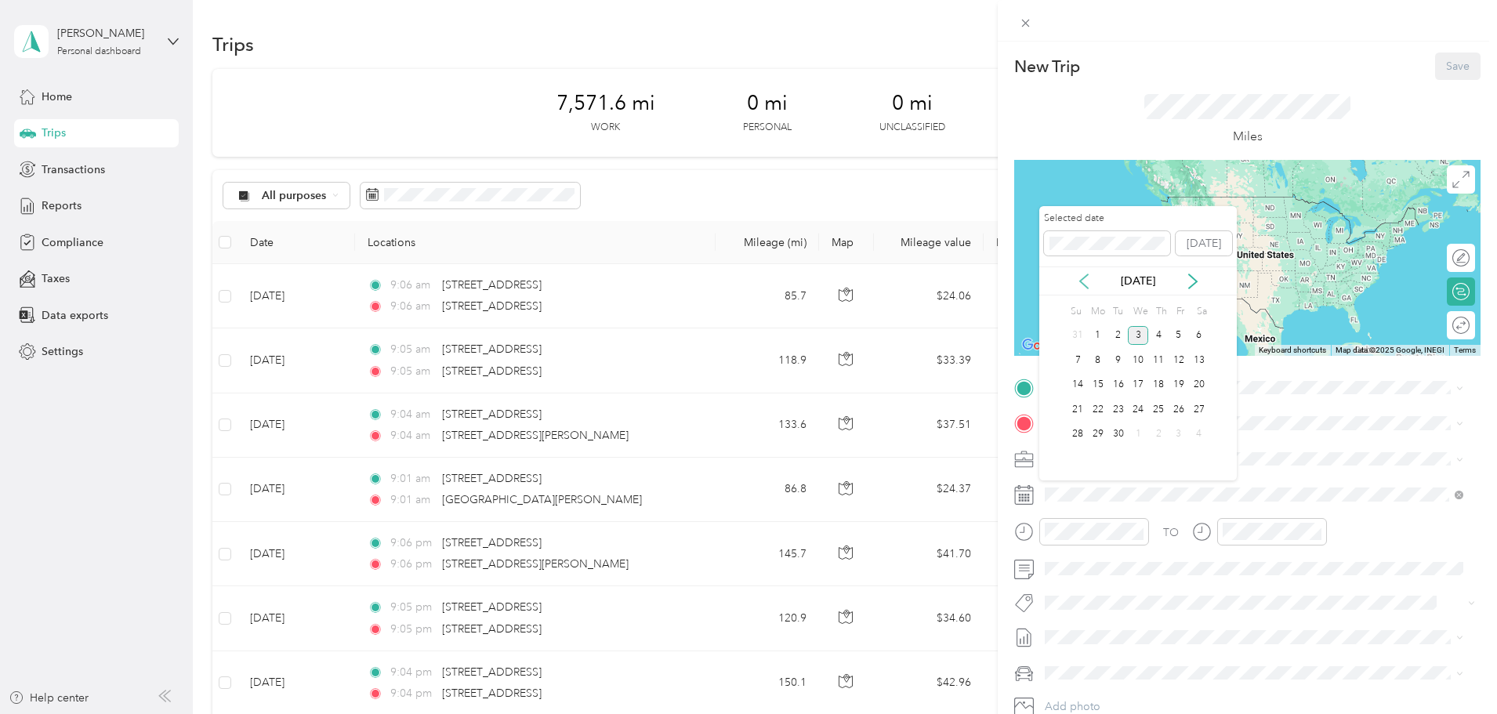
click at [1086, 280] on icon at bounding box center [1084, 281] width 16 height 16
click at [1097, 410] on div "18" at bounding box center [1098, 410] width 20 height 20
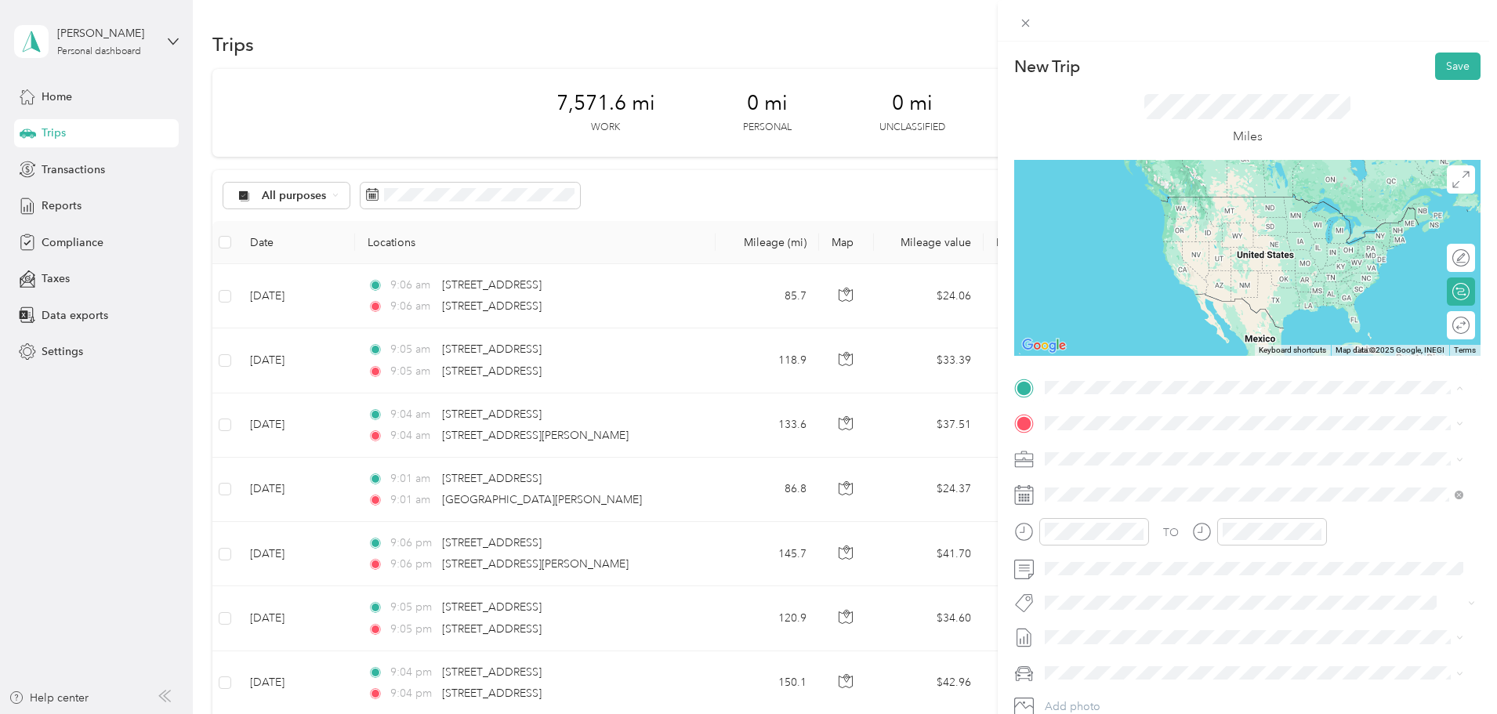
click at [1046, 426] on div "No results found Check your spelling or try another address" at bounding box center [1253, 445] width 429 height 89
click at [1126, 487] on span "[STREET_ADDRESS][PERSON_NAME][US_STATE]" at bounding box center [1196, 480] width 244 height 14
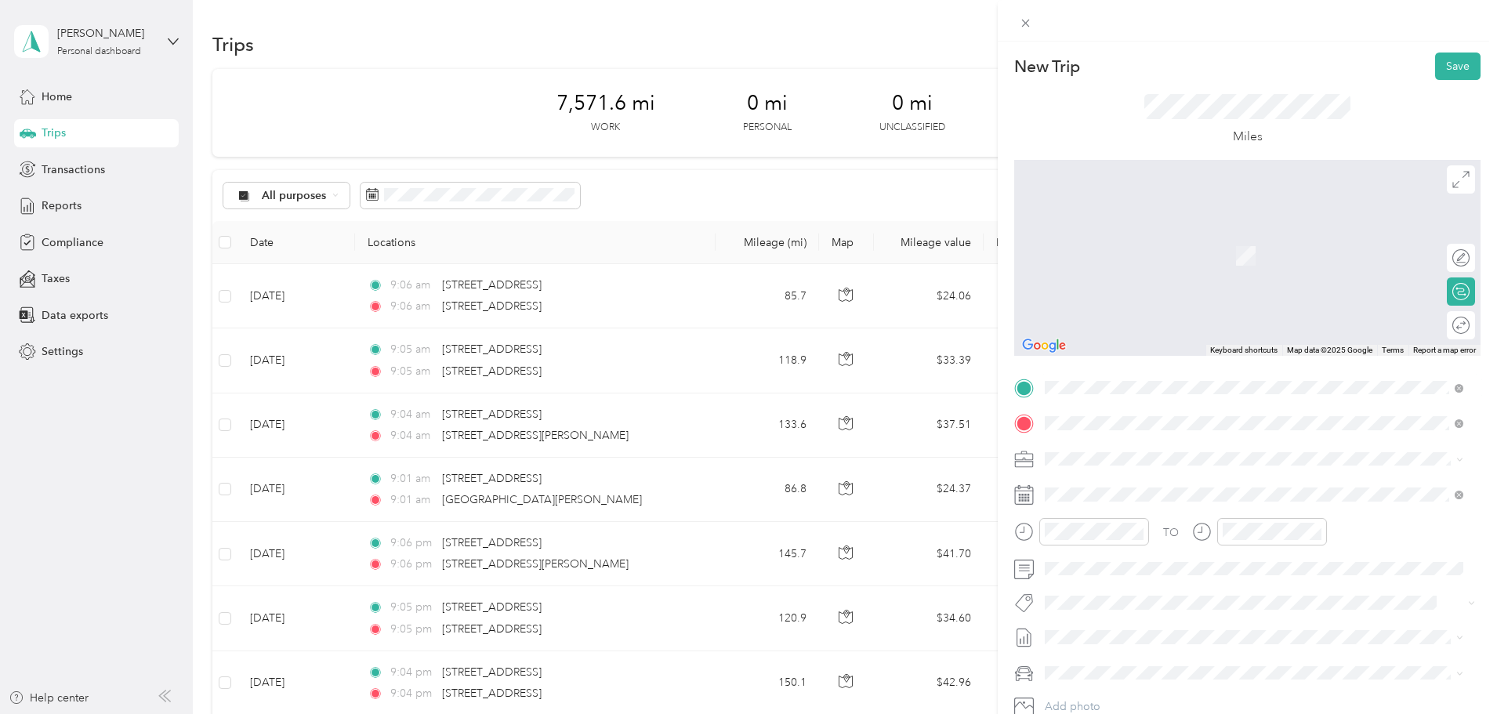
click at [1123, 440] on span "[STREET_ADDRESS][US_STATE]" at bounding box center [1152, 444] width 157 height 14
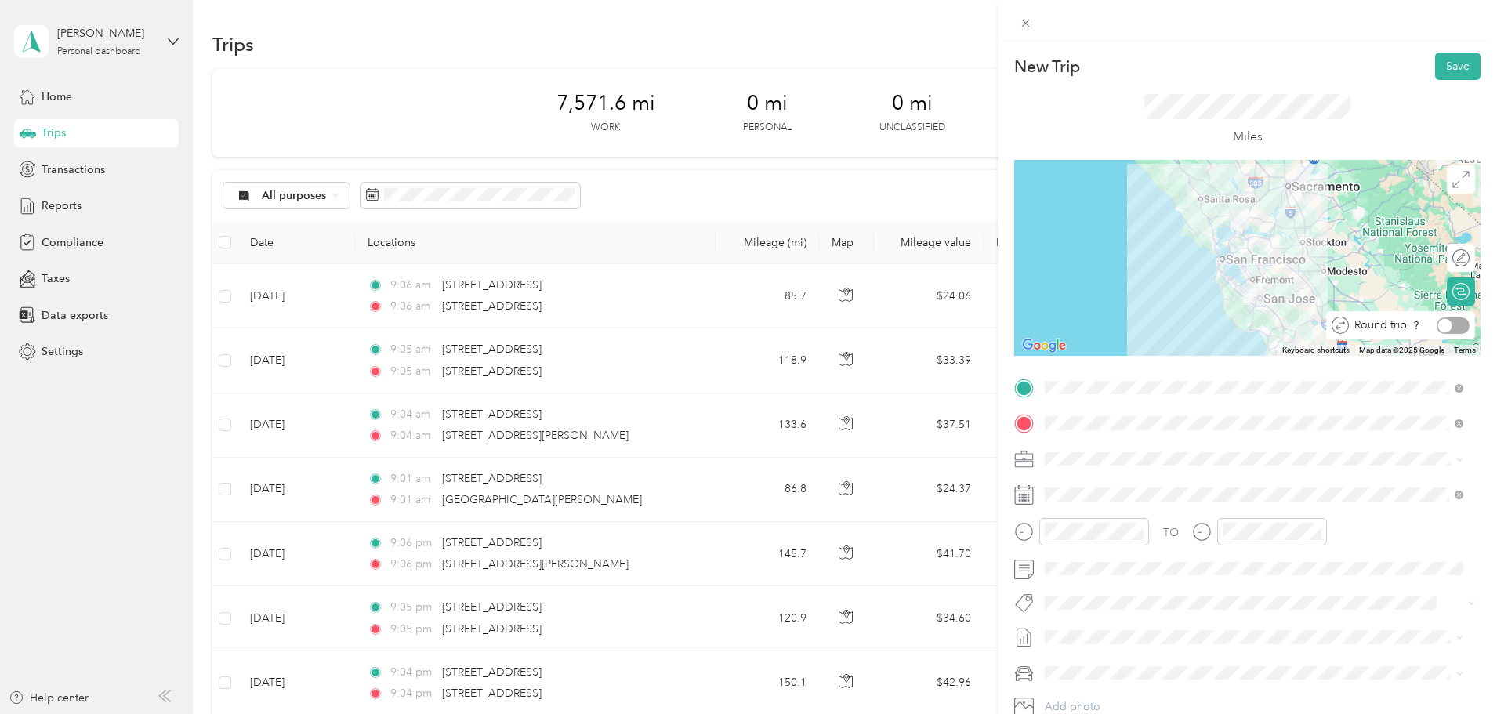
click at [1444, 328] on div at bounding box center [1452, 325] width 33 height 16
click at [1457, 61] on button "Save" at bounding box center [1457, 66] width 45 height 27
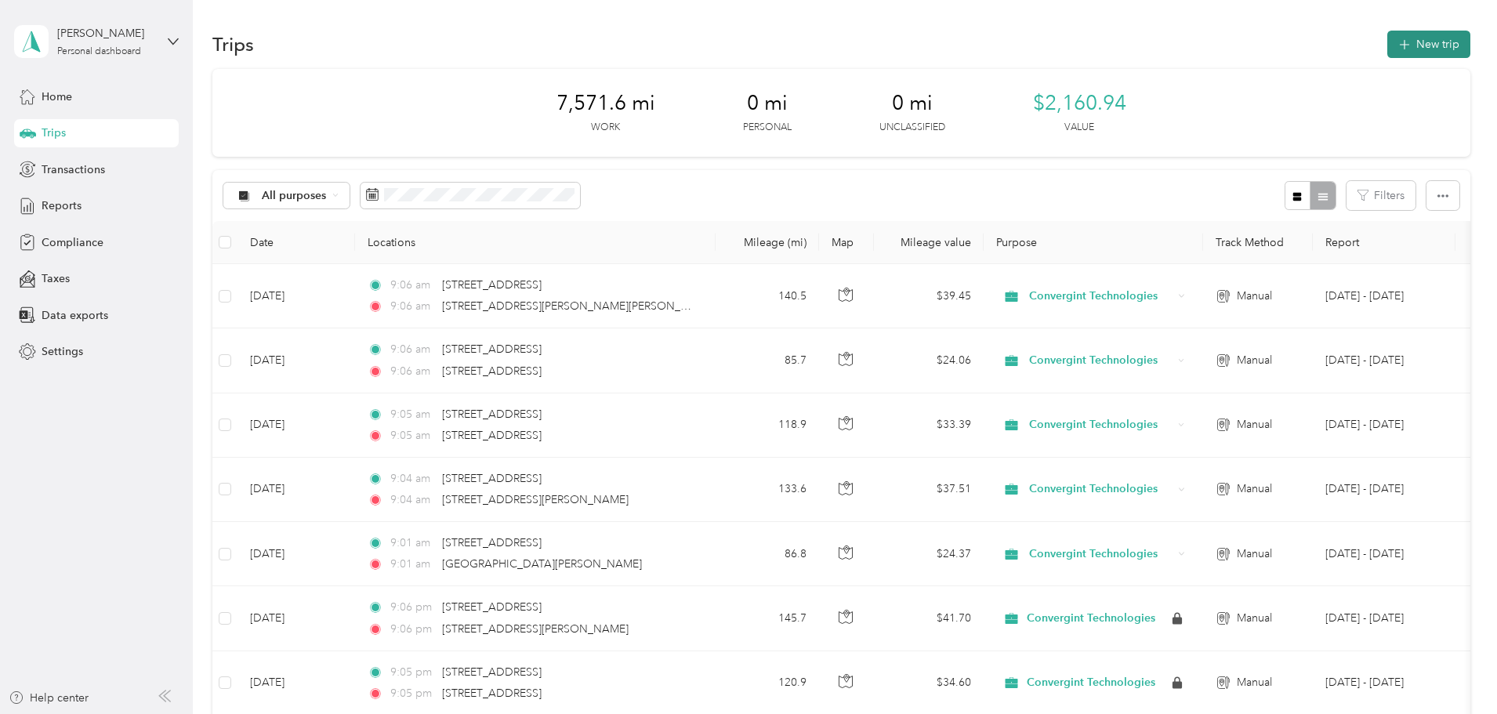
click at [1387, 44] on button "New trip" at bounding box center [1428, 44] width 83 height 27
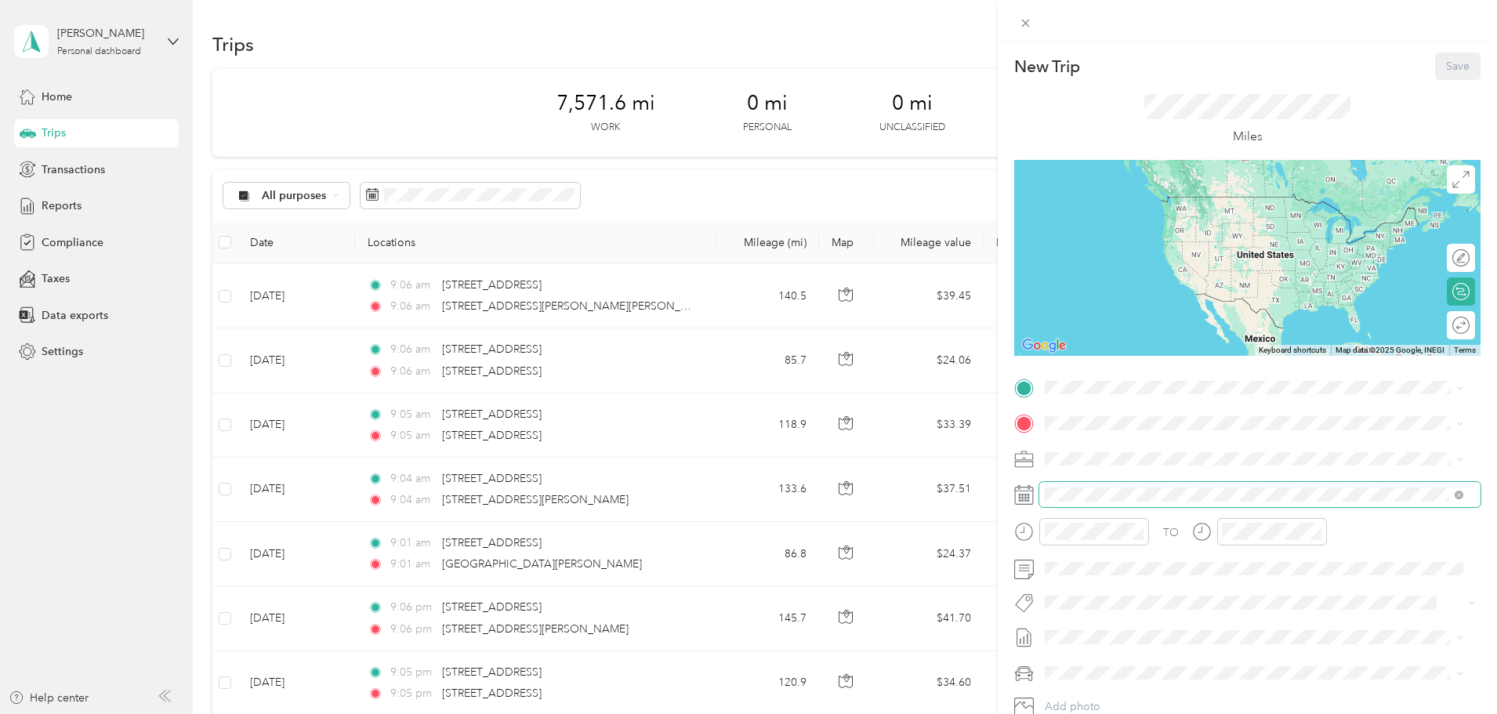
click at [1126, 485] on span at bounding box center [1259, 494] width 441 height 25
click at [1122, 502] on span at bounding box center [1259, 494] width 441 height 25
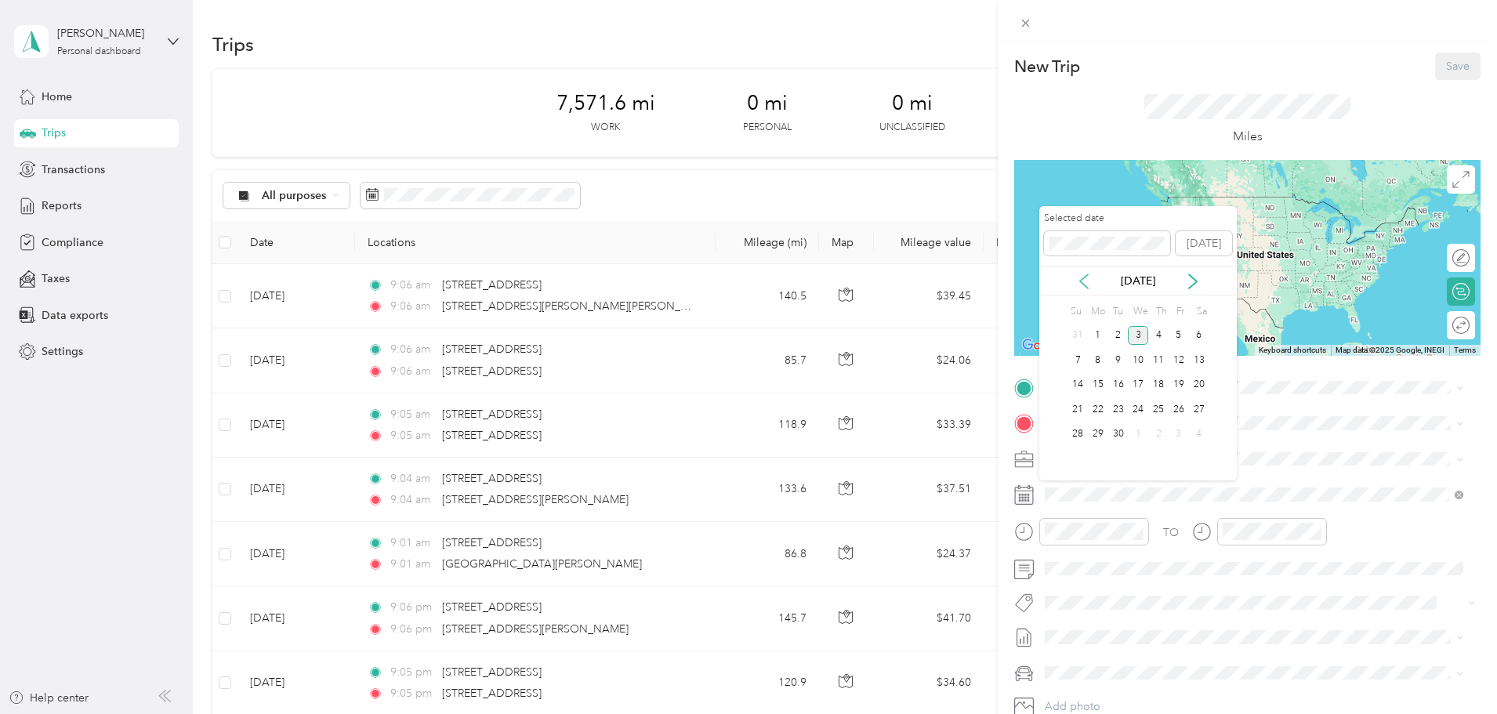
click at [1083, 281] on icon at bounding box center [1084, 281] width 16 height 16
click at [1141, 415] on div "20" at bounding box center [1138, 410] width 20 height 20
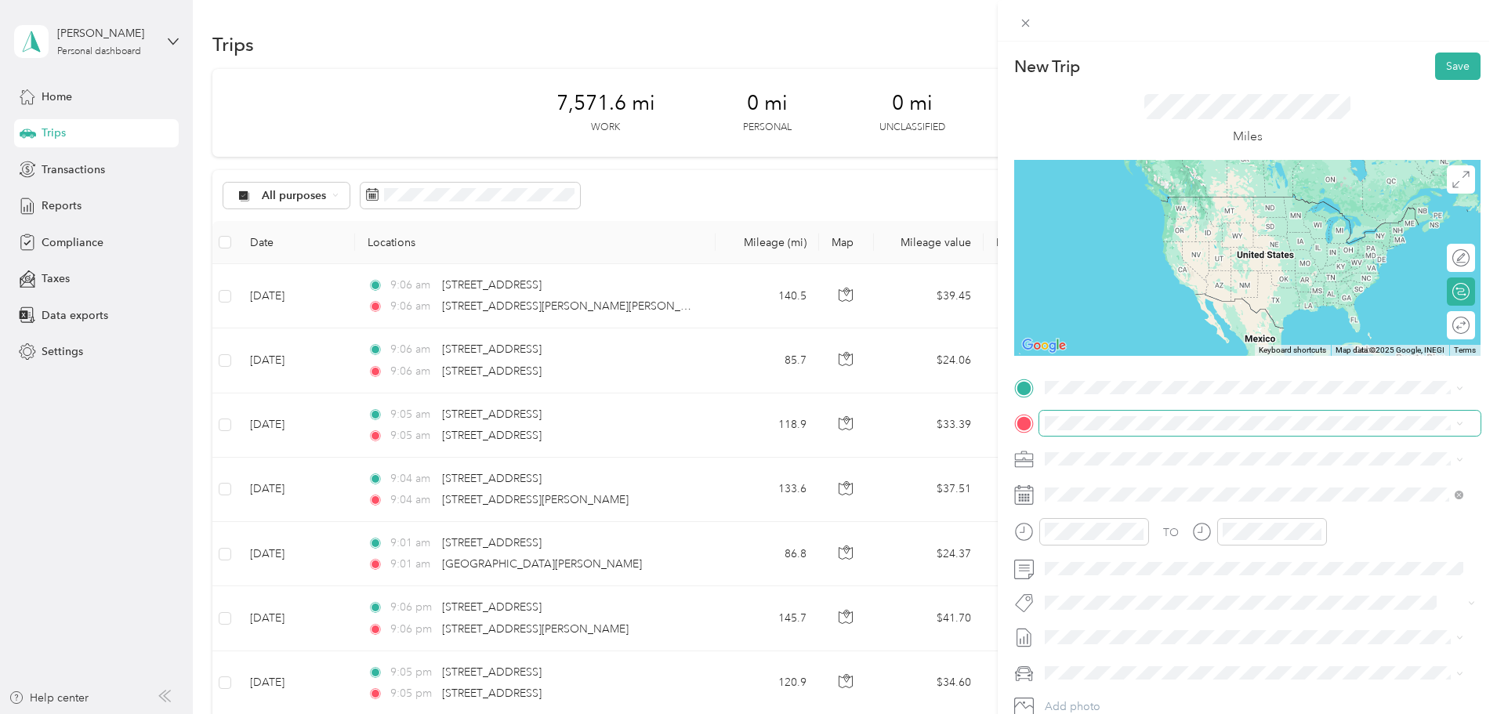
click at [1095, 415] on span at bounding box center [1259, 423] width 441 height 25
click at [1150, 487] on span "[STREET_ADDRESS][US_STATE]" at bounding box center [1152, 480] width 157 height 14
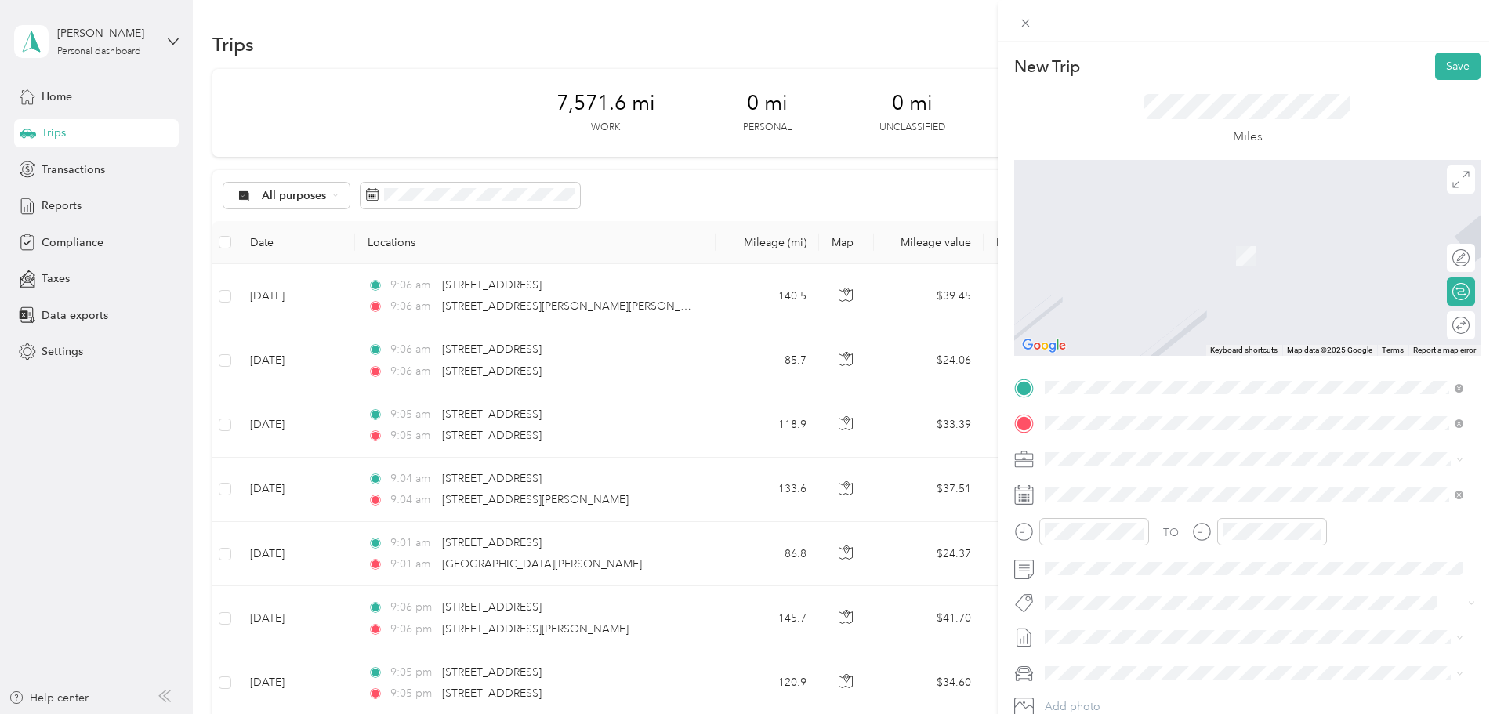
click at [1159, 447] on span "[STREET_ADDRESS][US_STATE]" at bounding box center [1152, 444] width 157 height 14
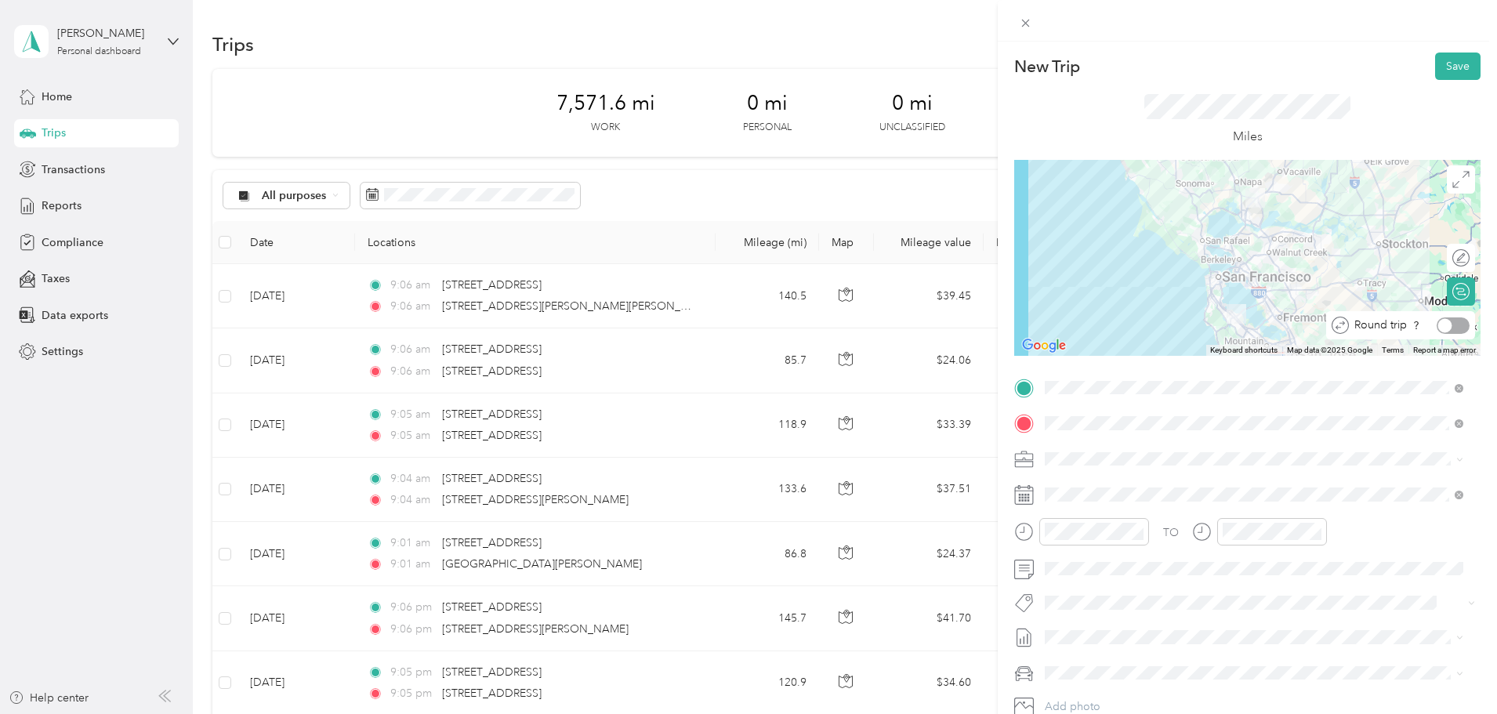
click at [1444, 328] on div at bounding box center [1452, 325] width 33 height 16
click at [1461, 61] on button "Save" at bounding box center [1457, 66] width 45 height 27
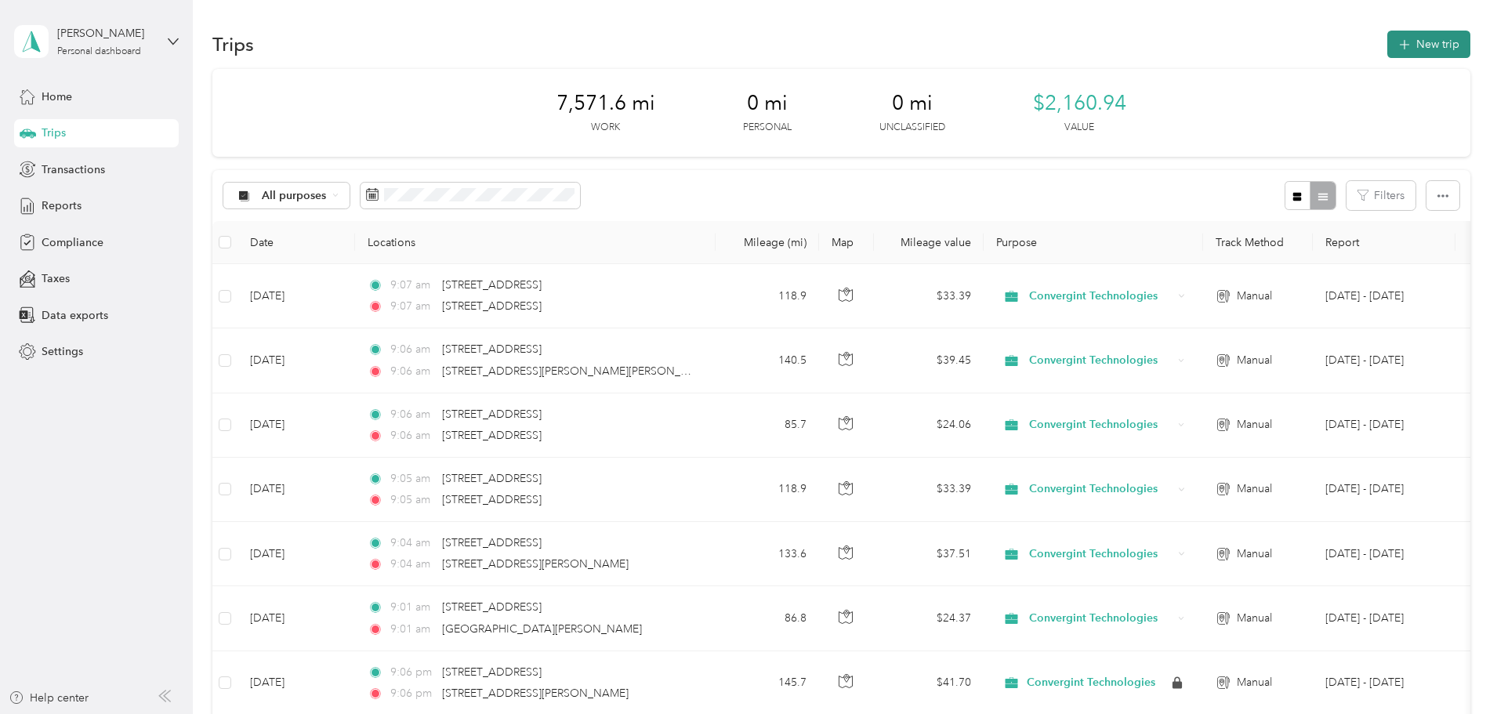
click at [1387, 45] on button "New trip" at bounding box center [1428, 44] width 83 height 27
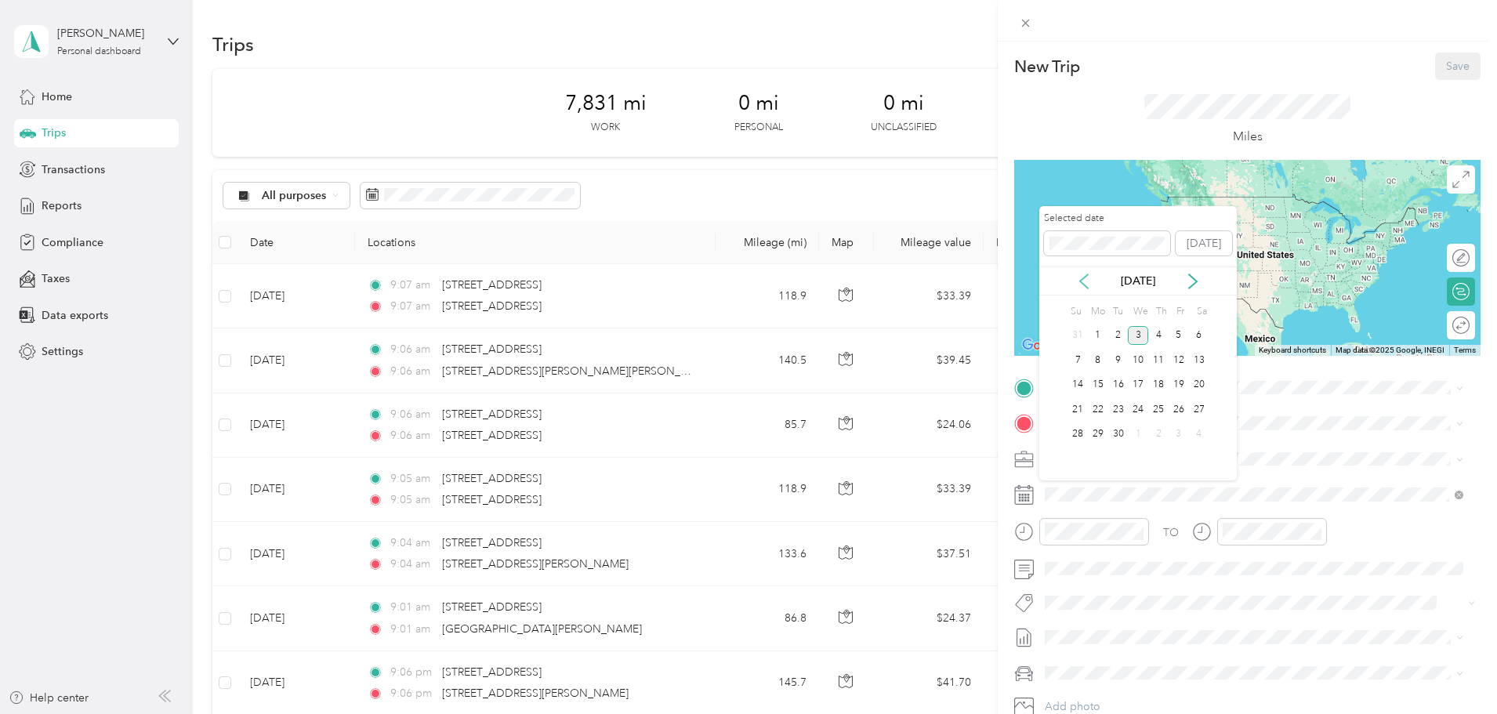
click at [1087, 279] on icon at bounding box center [1084, 281] width 16 height 16
click at [1157, 434] on div "28" at bounding box center [1158, 435] width 20 height 20
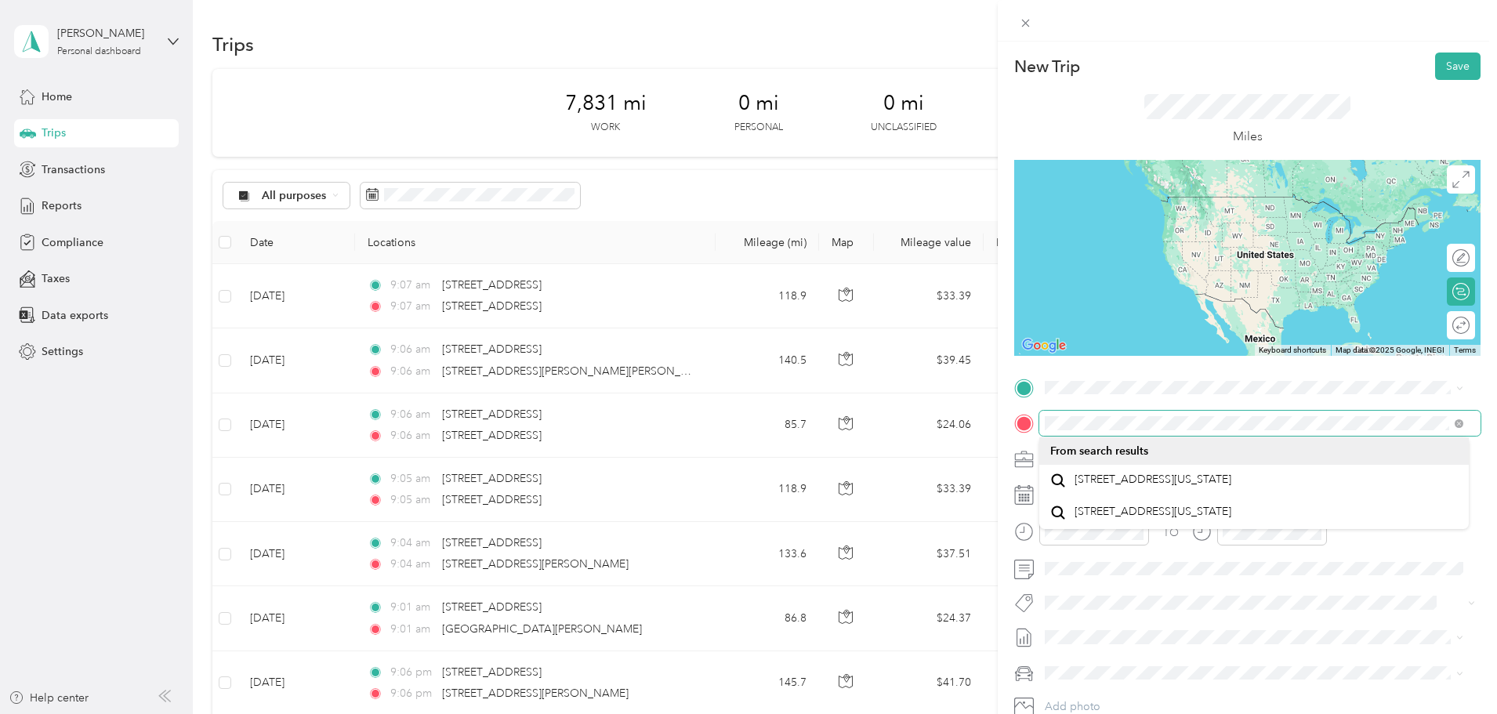
click at [975, 421] on div "New Trip Save This trip cannot be edited because it is either under review, app…" at bounding box center [748, 357] width 1497 height 714
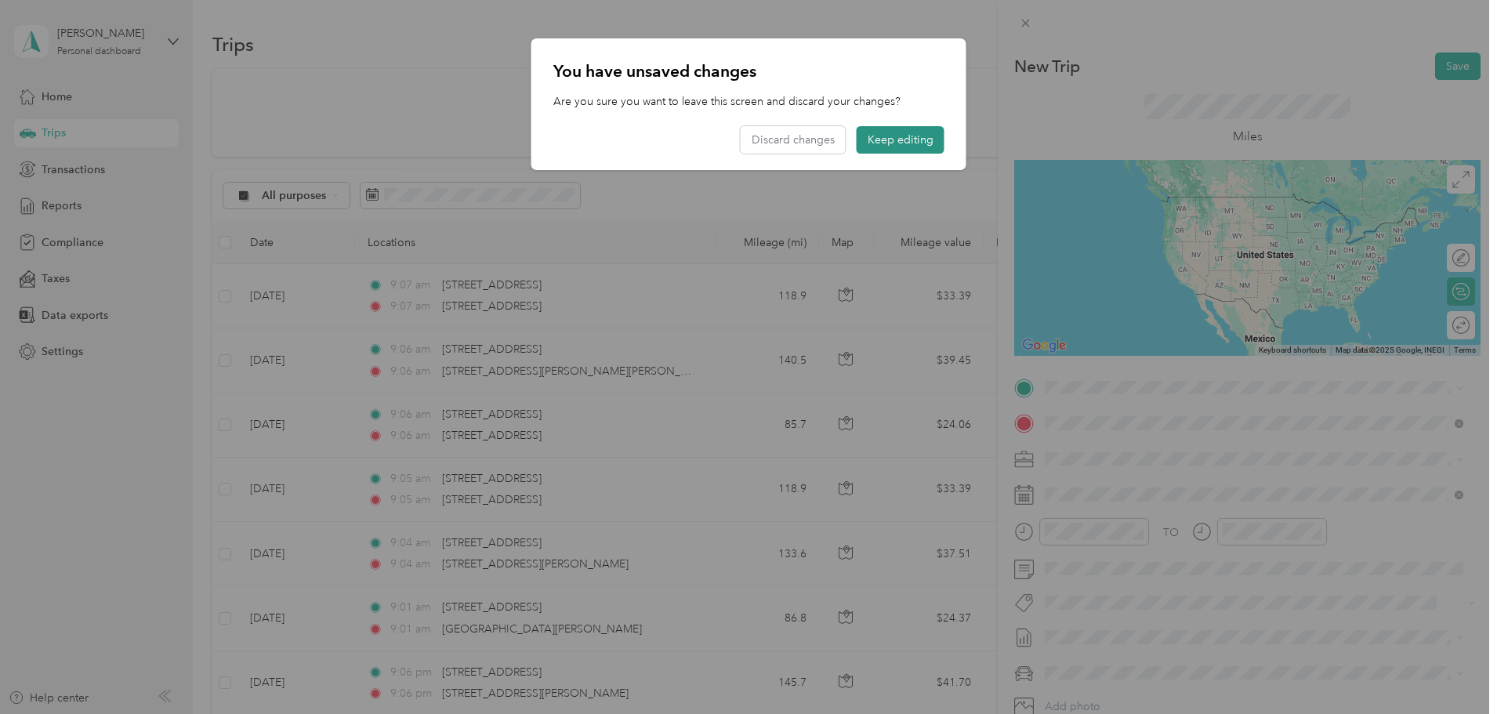
click at [912, 140] on button "Keep editing" at bounding box center [900, 139] width 88 height 27
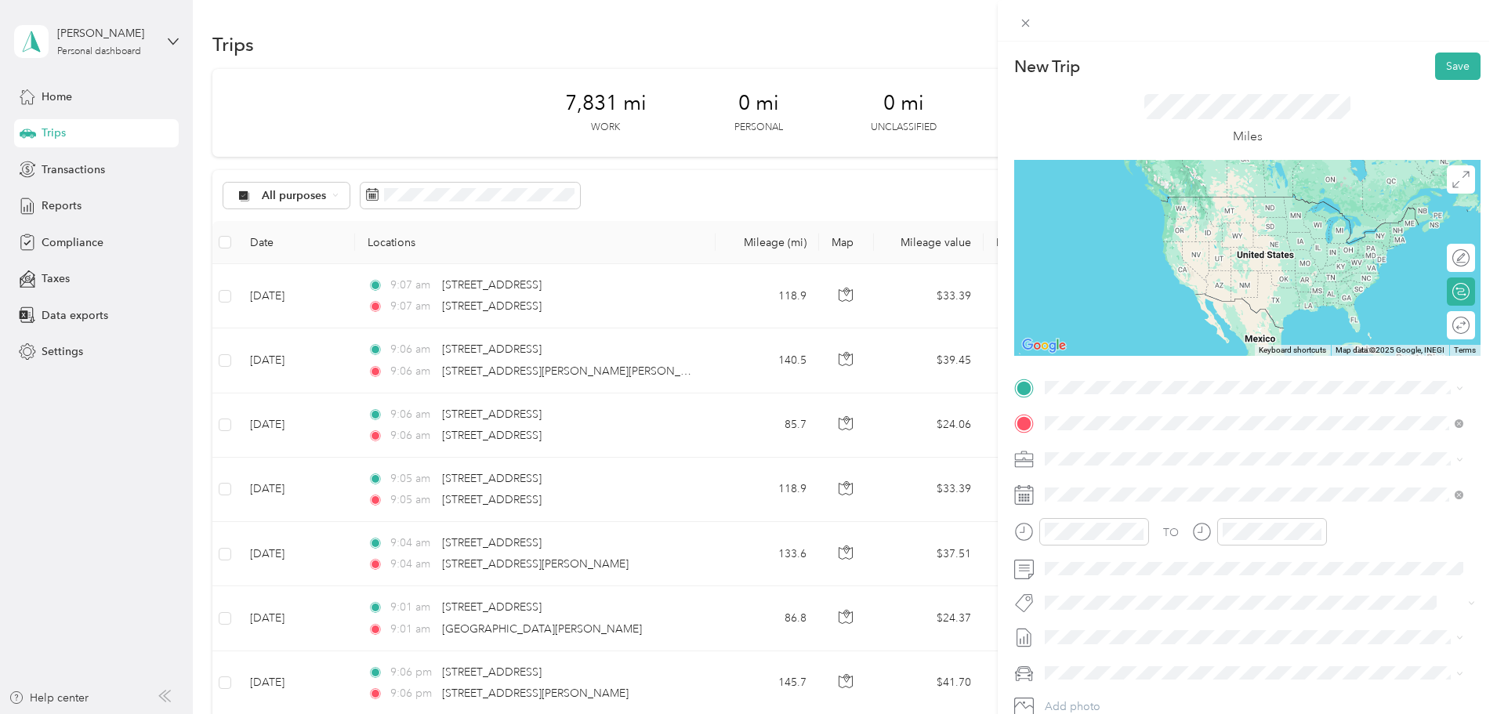
click at [1213, 485] on span "[STREET_ADDRESS][US_STATE]" at bounding box center [1152, 480] width 157 height 14
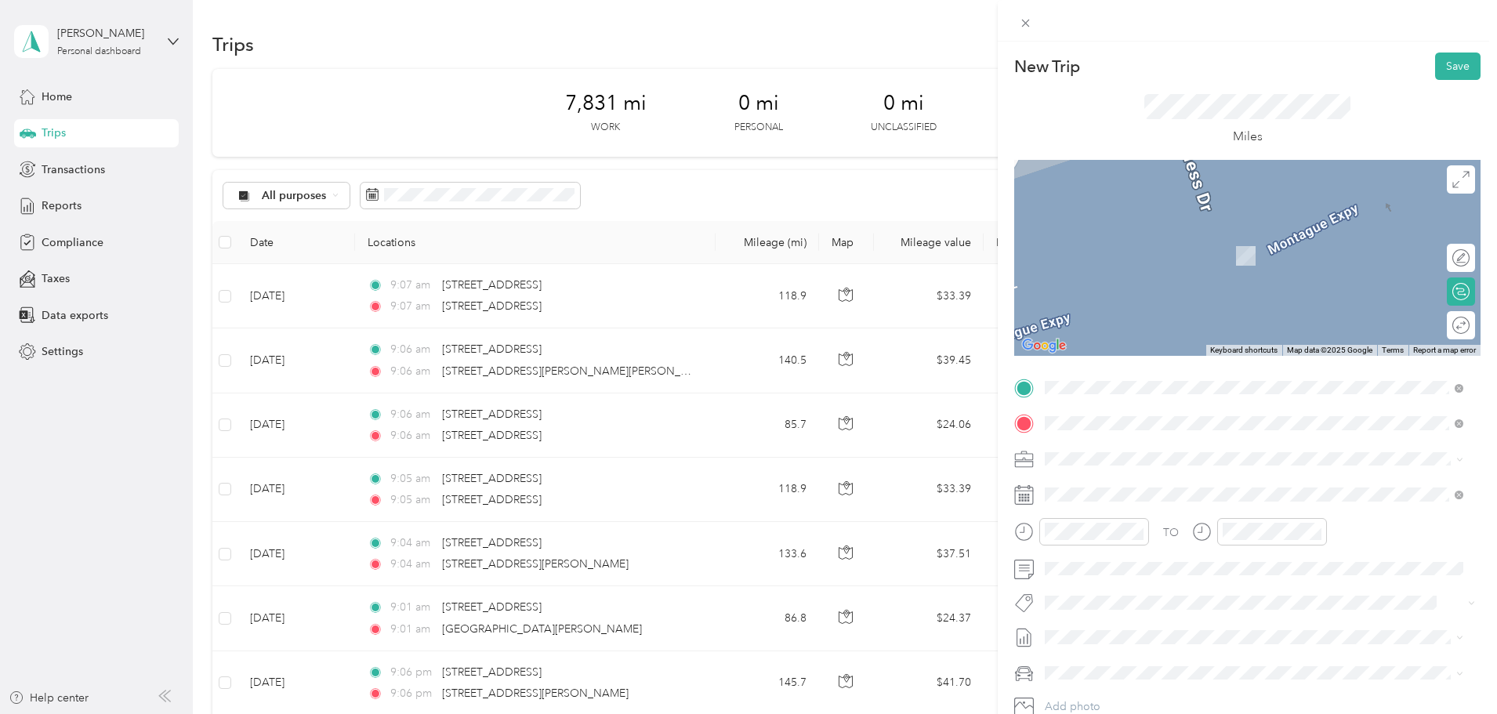
click at [1198, 444] on span "[STREET_ADDRESS][US_STATE]" at bounding box center [1152, 444] width 157 height 14
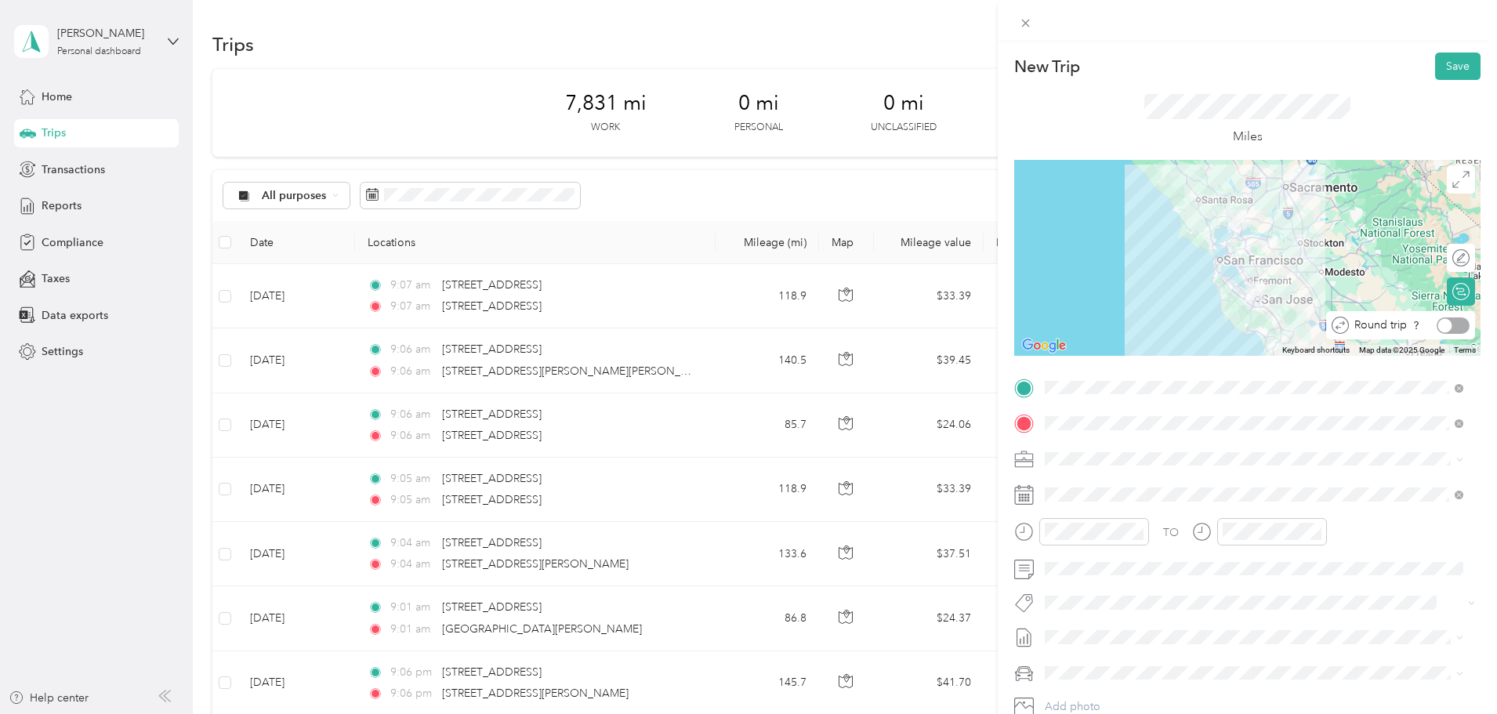
click at [1454, 329] on div at bounding box center [1452, 325] width 33 height 16
click at [1447, 67] on button "Save" at bounding box center [1457, 66] width 45 height 27
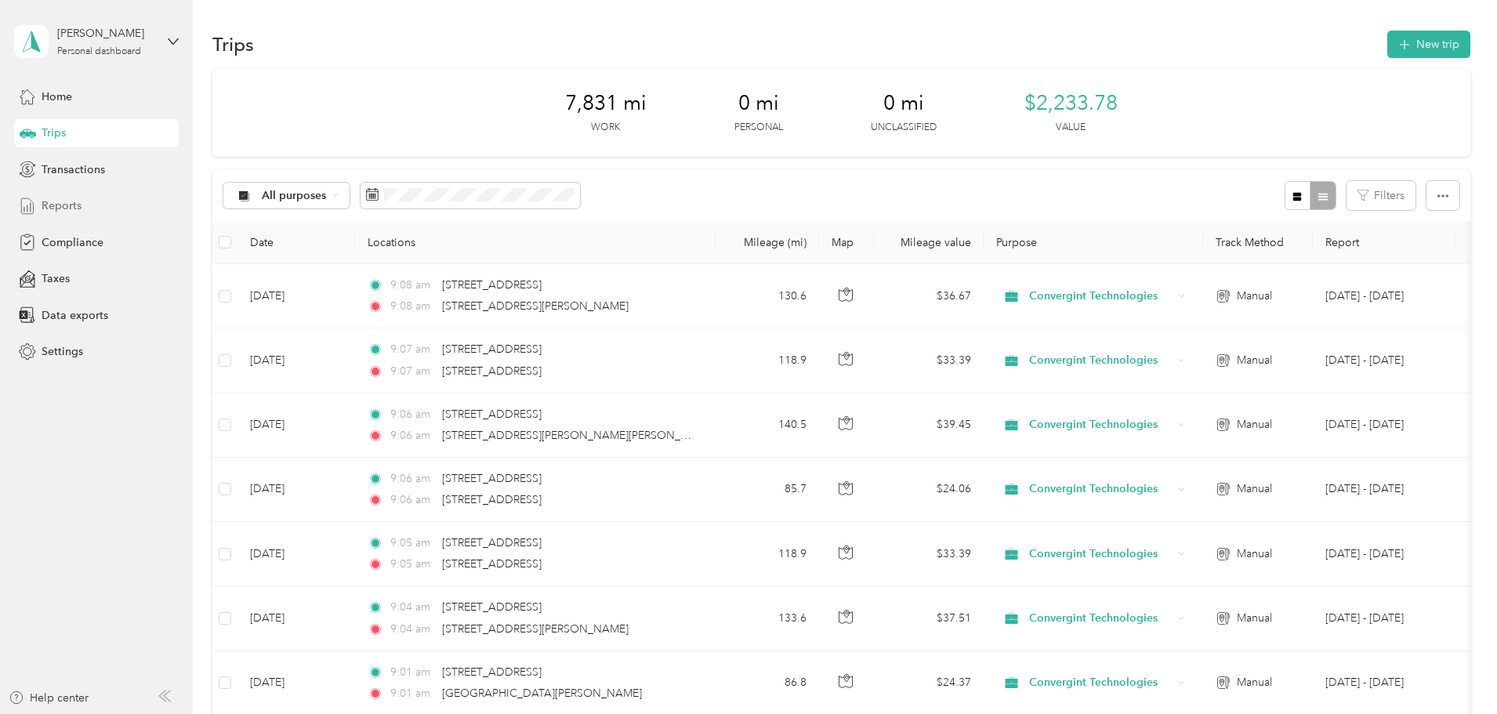
click at [86, 198] on div "Reports" at bounding box center [96, 206] width 165 height 28
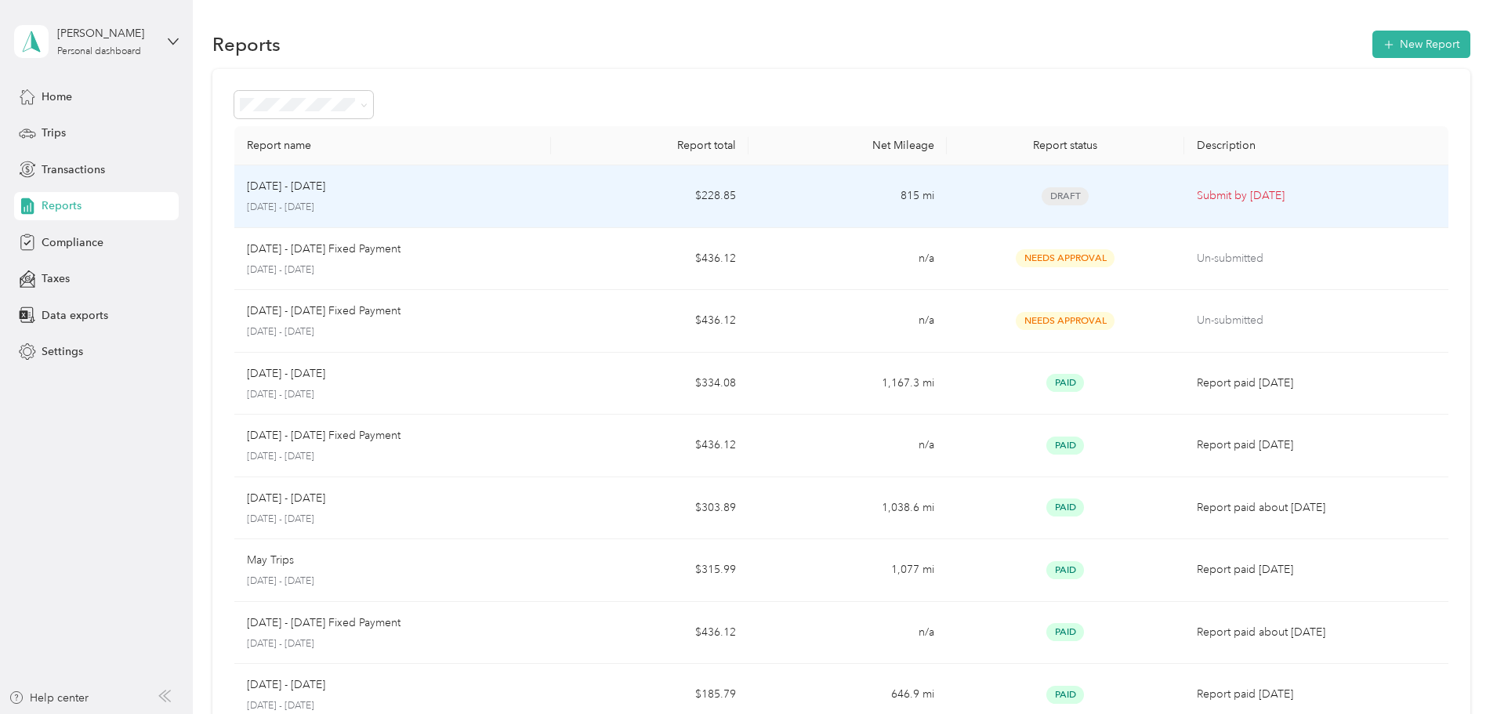
click at [834, 197] on td "815 mi" at bounding box center [846, 196] width 197 height 63
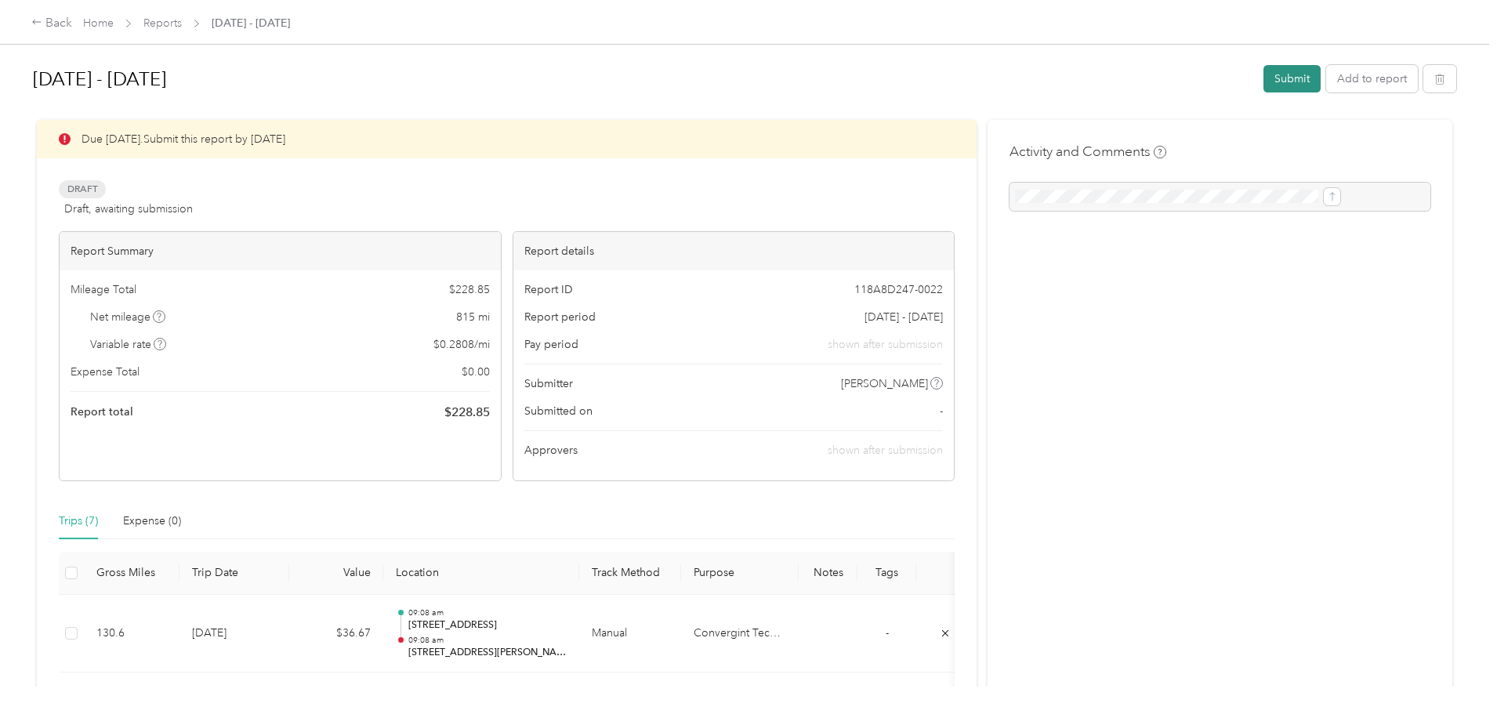
click at [1263, 80] on button "Submit" at bounding box center [1291, 78] width 57 height 27
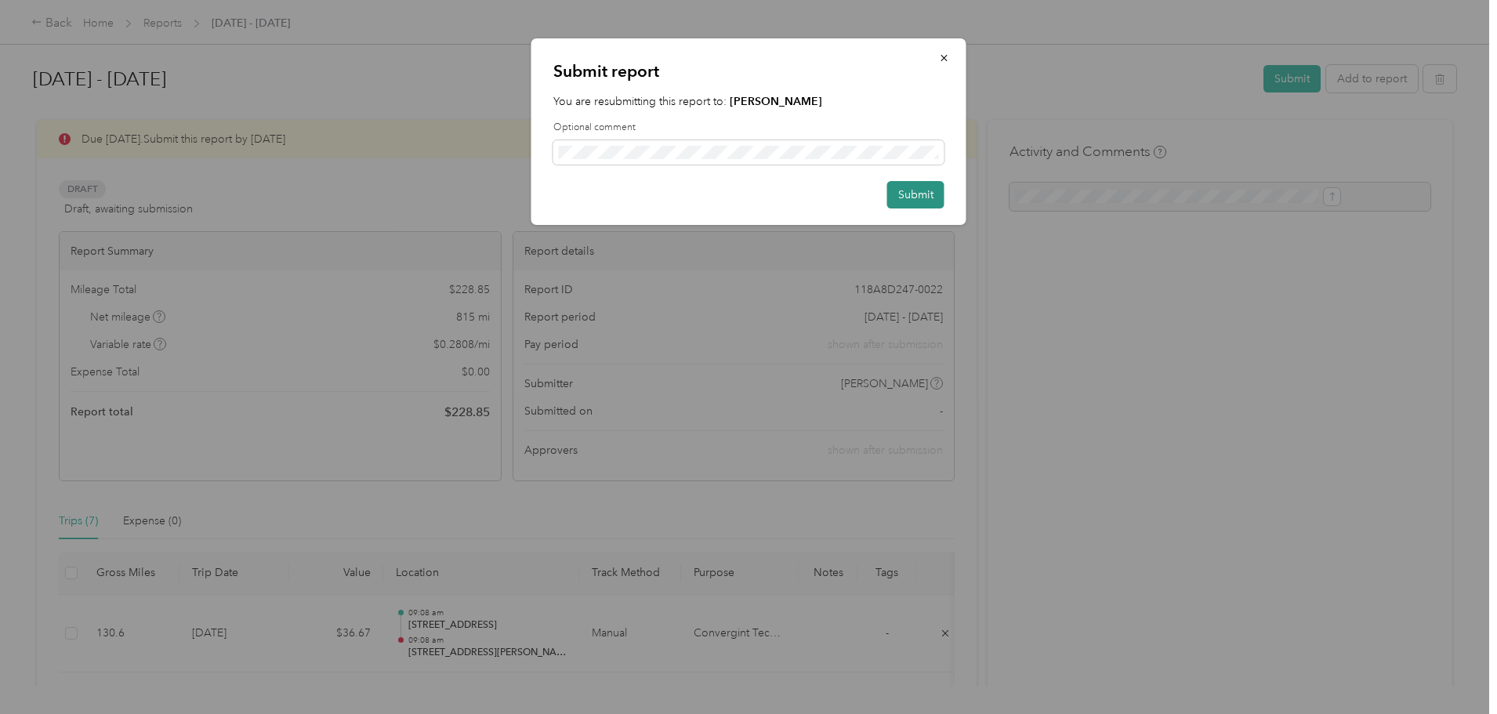
click at [900, 188] on button "Submit" at bounding box center [915, 194] width 57 height 27
